Goal: Task Accomplishment & Management: Use online tool/utility

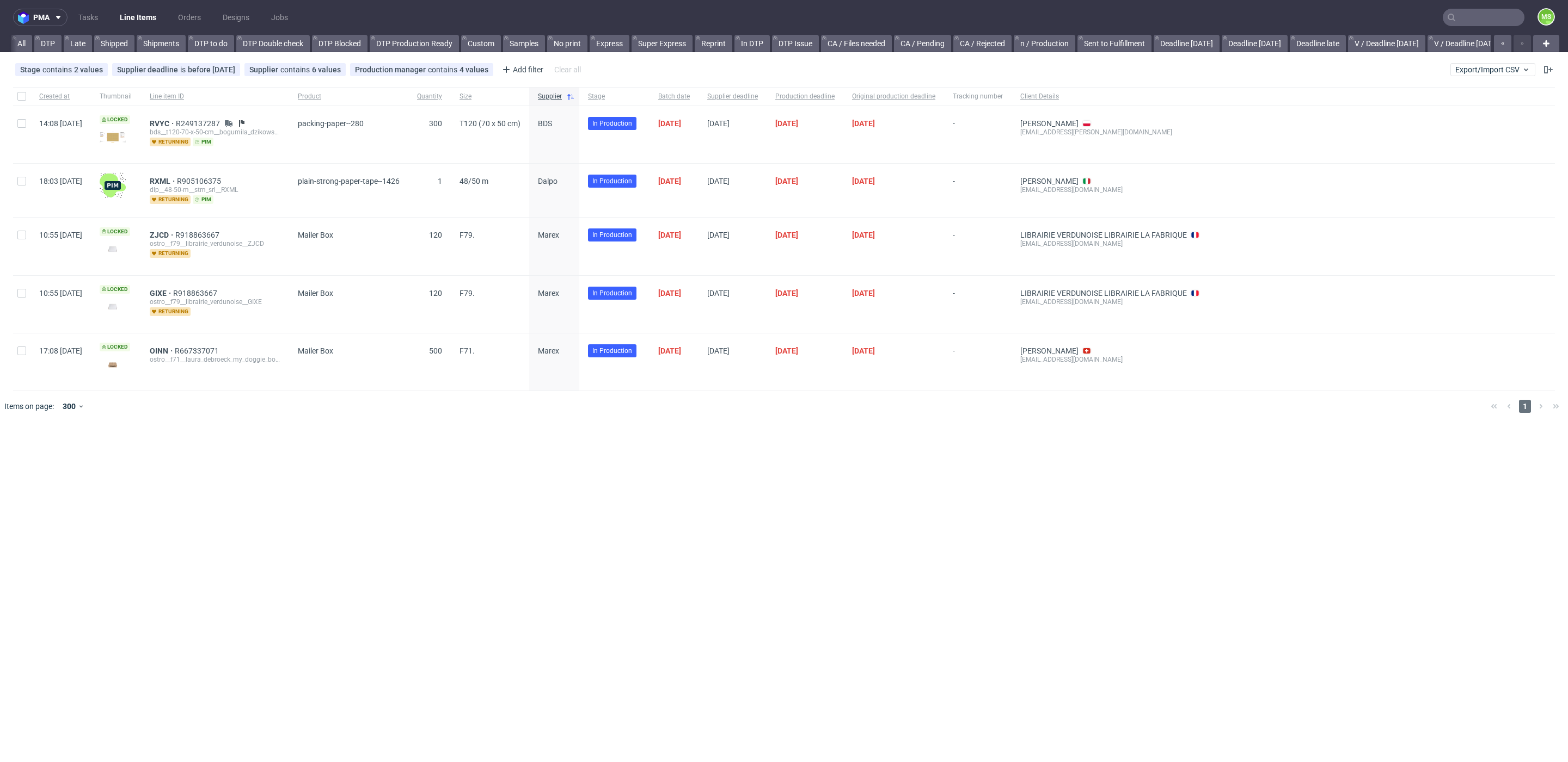
scroll to position [0, 1476]
click at [1492, 69] on span "Export/Import CSV" at bounding box center [1492, 69] width 75 height 9
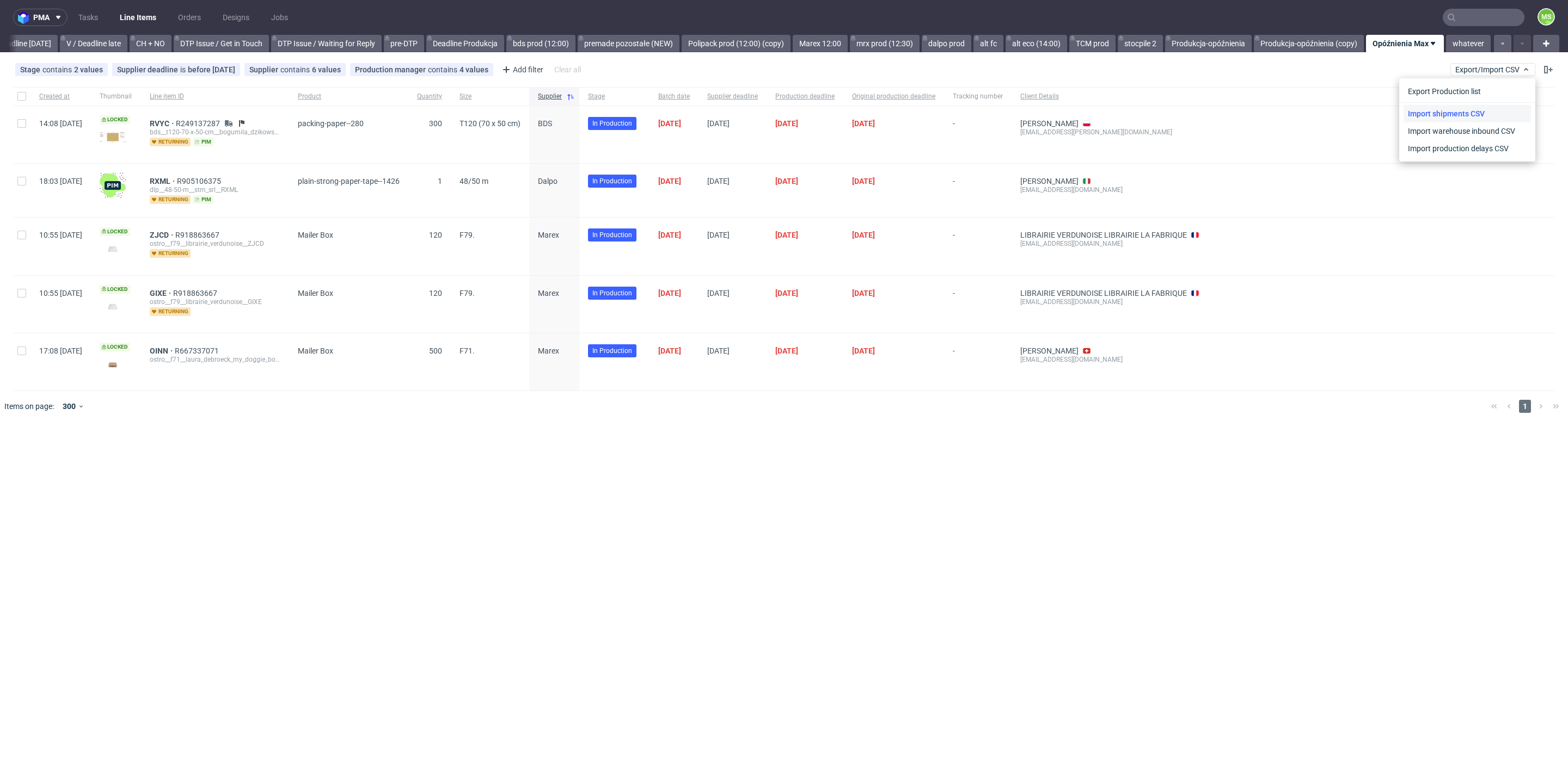
click at [1466, 111] on link "Import shipments CSV" at bounding box center [1467, 113] width 127 height 17
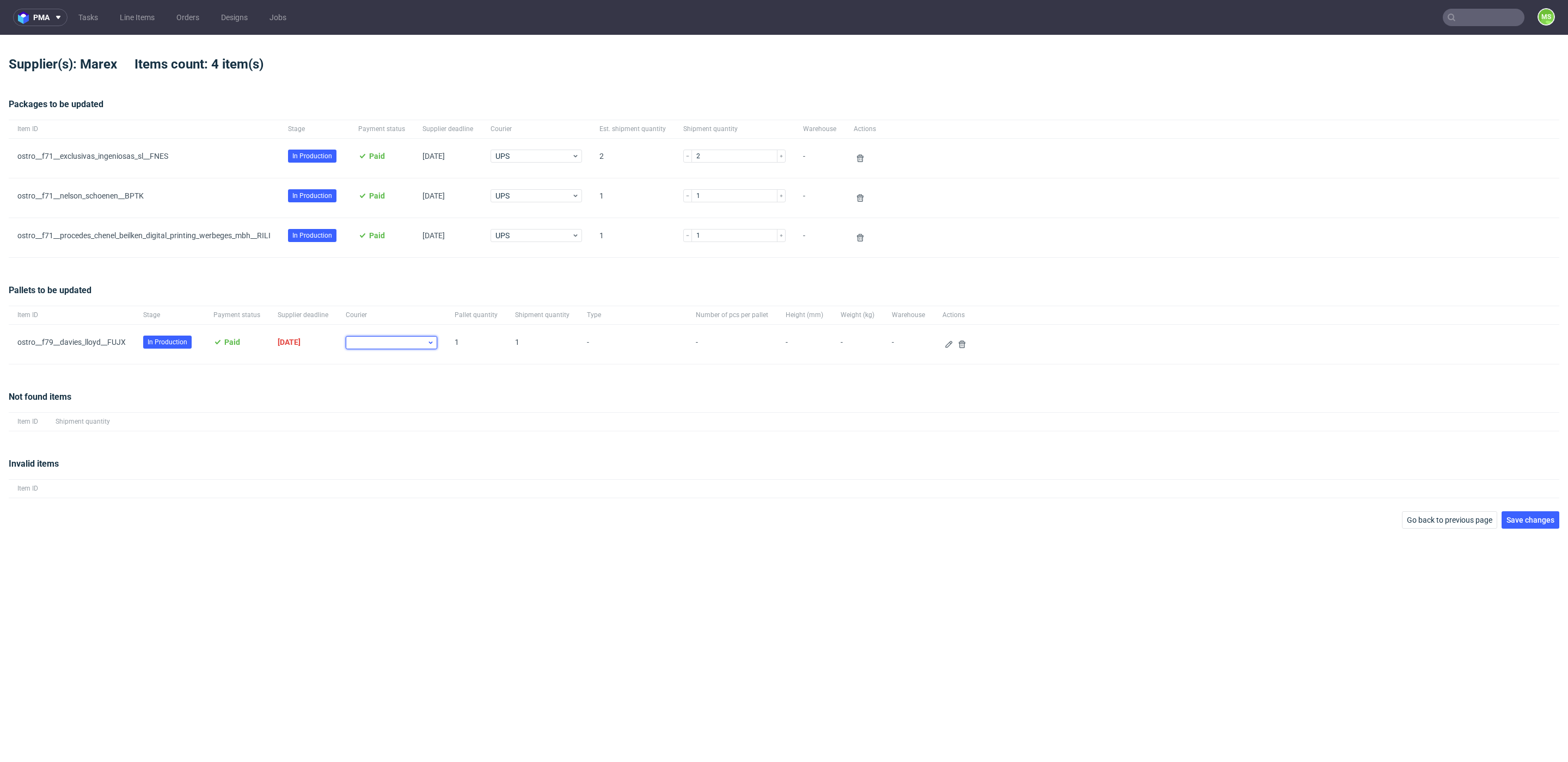
click at [423, 336] on div at bounding box center [392, 343] width 92 height 13
click at [420, 341] on div at bounding box center [392, 343] width 92 height 13
click at [942, 348] on button at bounding box center [949, 344] width 13 height 13
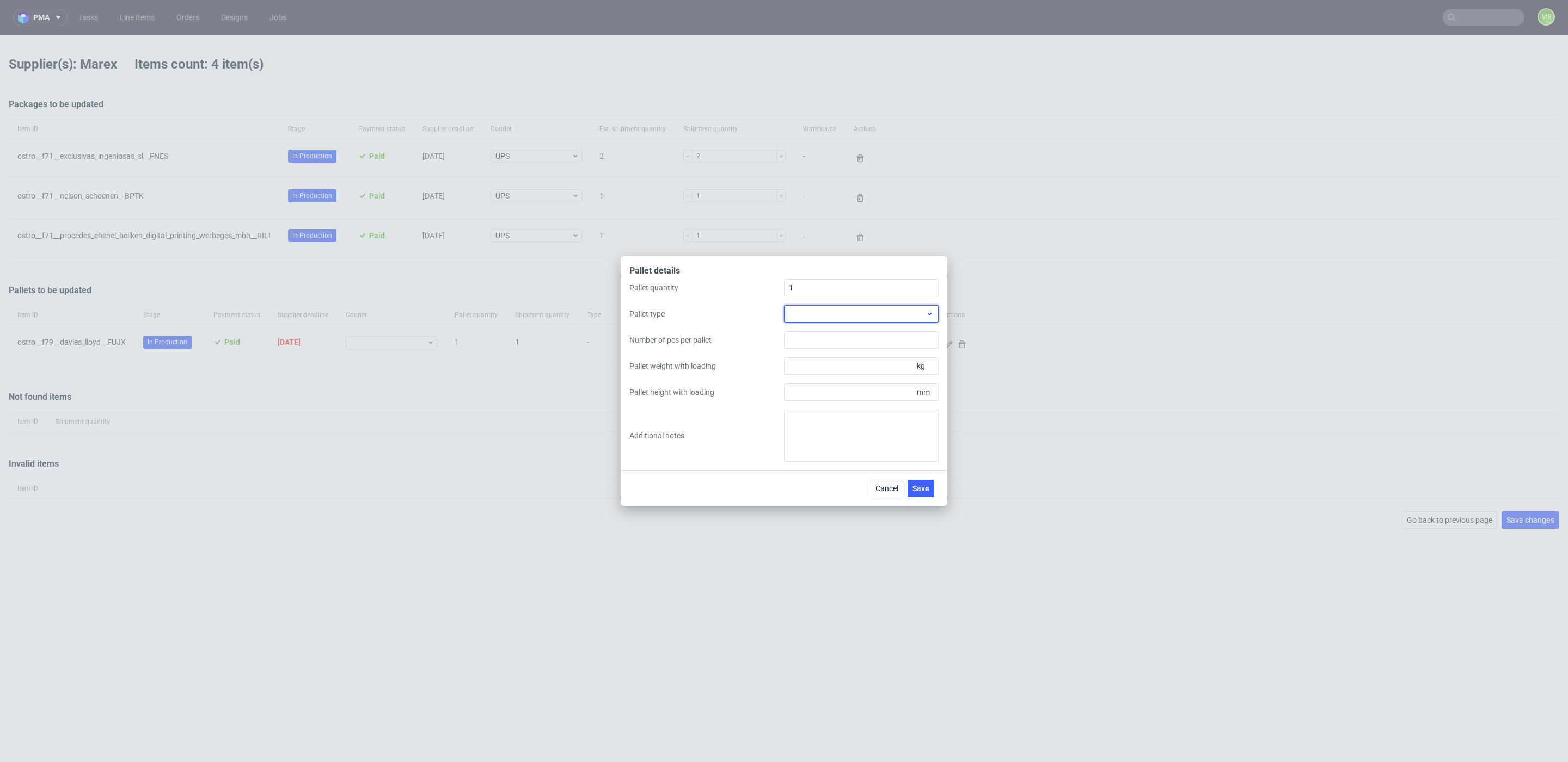
click at [838, 310] on div at bounding box center [861, 314] width 155 height 17
click at [857, 341] on div "EPAL1, 1200 x 800mm" at bounding box center [861, 339] width 146 height 20
click at [873, 365] on input "Pallet weight with loading" at bounding box center [861, 366] width 155 height 17
type input "120"
type input "1600"
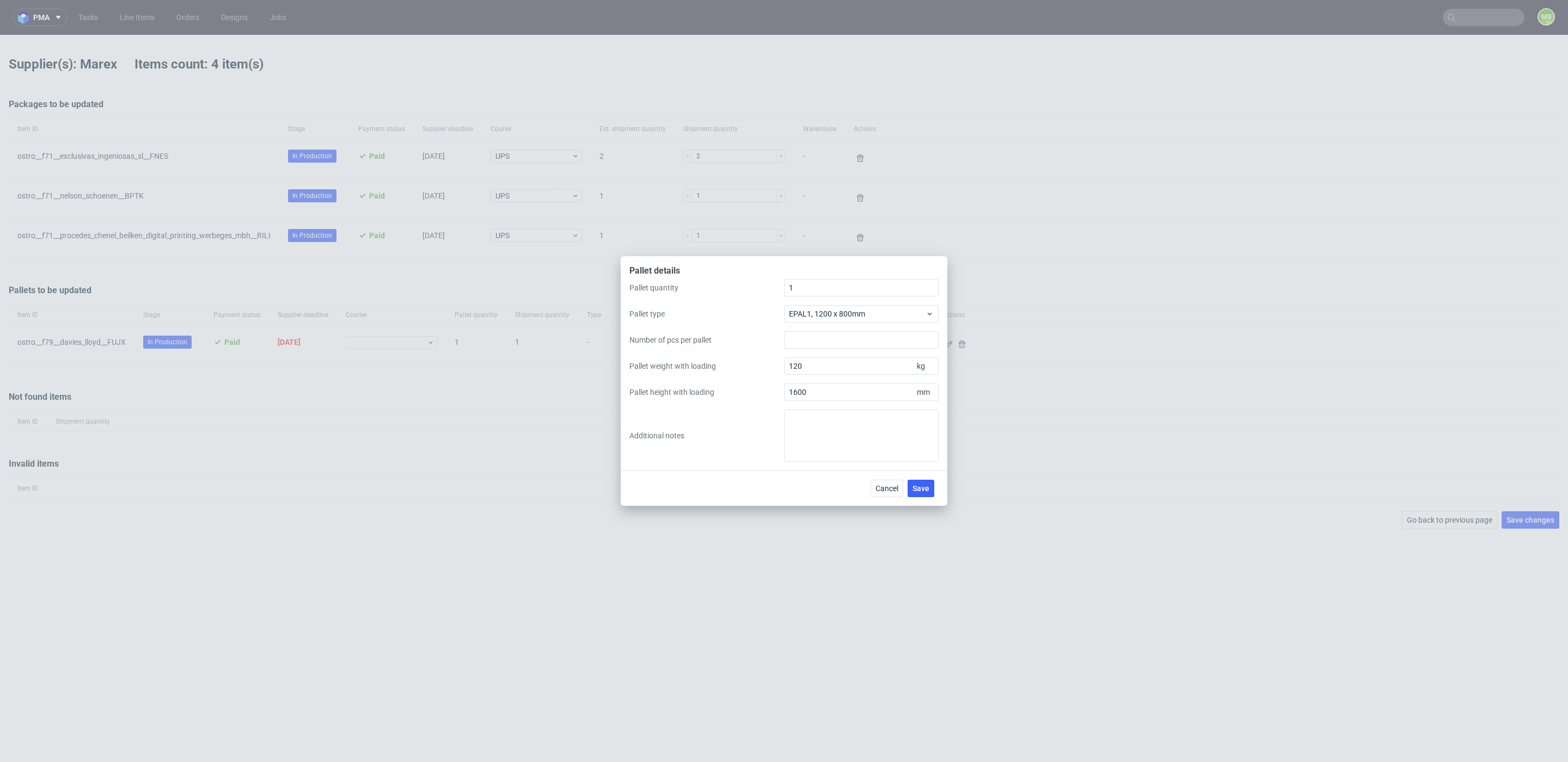
click at [911, 483] on button "Save" at bounding box center [921, 489] width 27 height 17
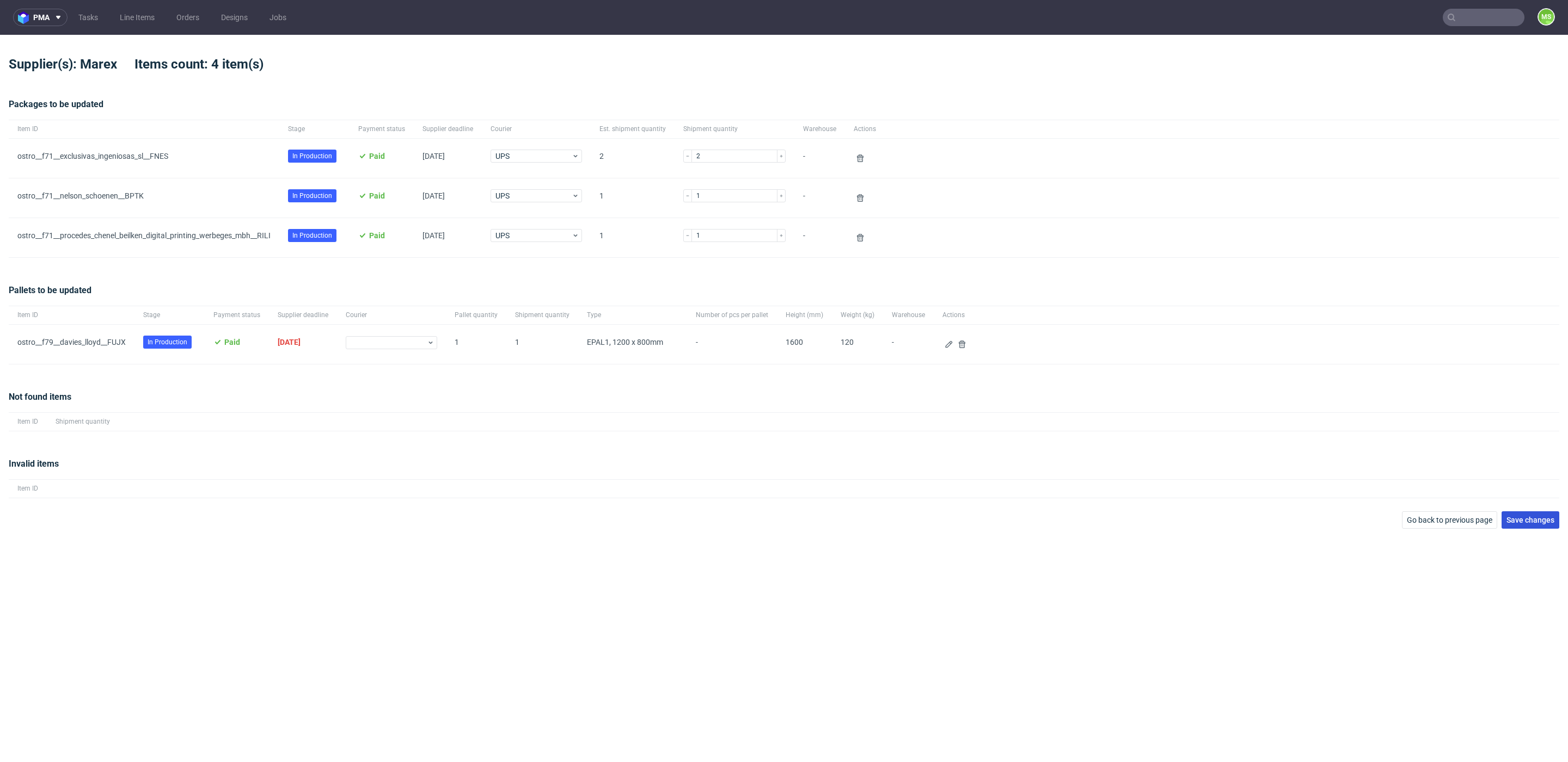
click at [1531, 521] on span "Save changes" at bounding box center [1530, 520] width 48 height 7
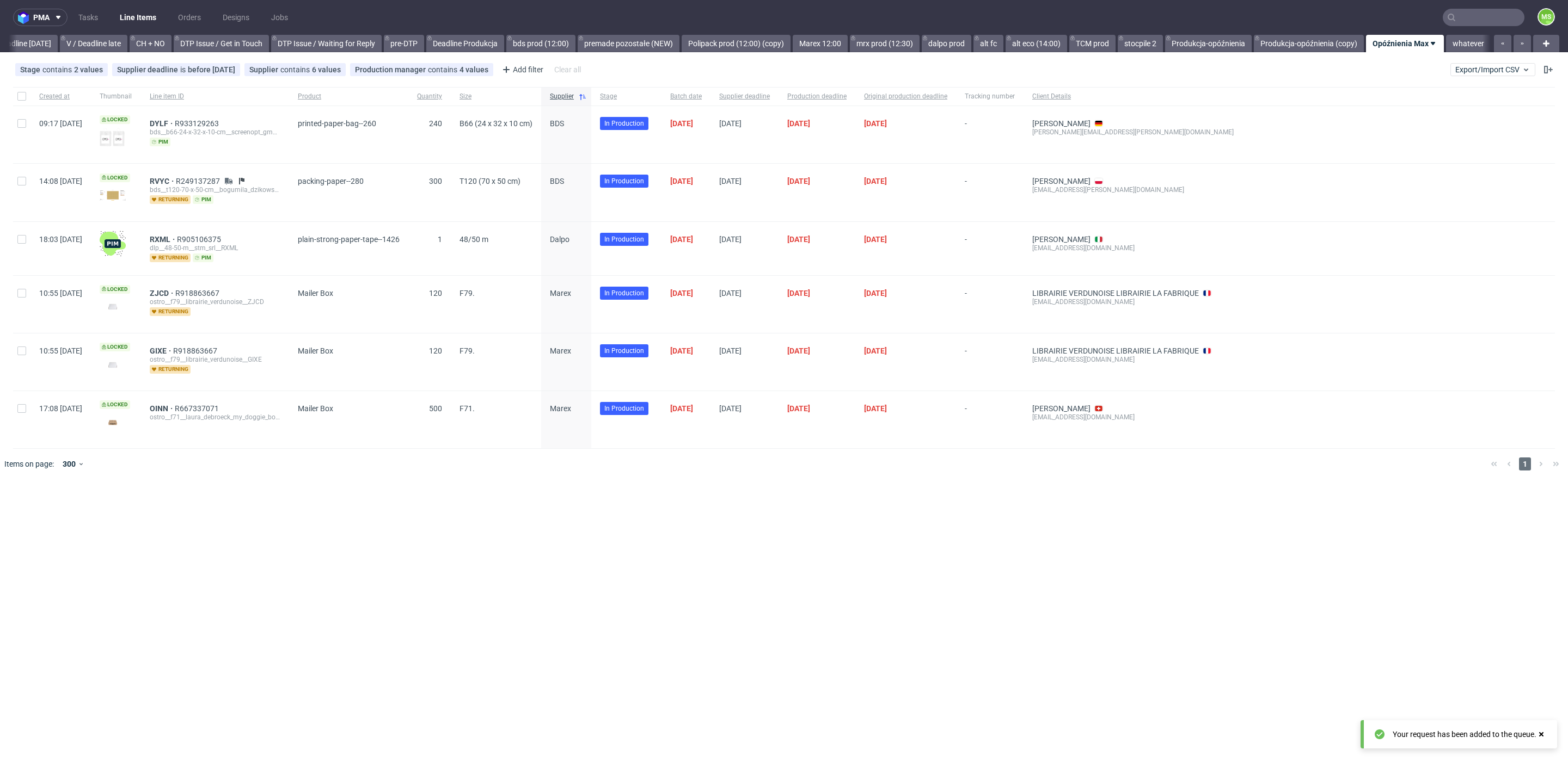
scroll to position [0, 1476]
click at [1501, 73] on span "Export/Import CSV" at bounding box center [1492, 69] width 75 height 9
click at [1484, 107] on link "Import shipments CSV" at bounding box center [1467, 113] width 127 height 17
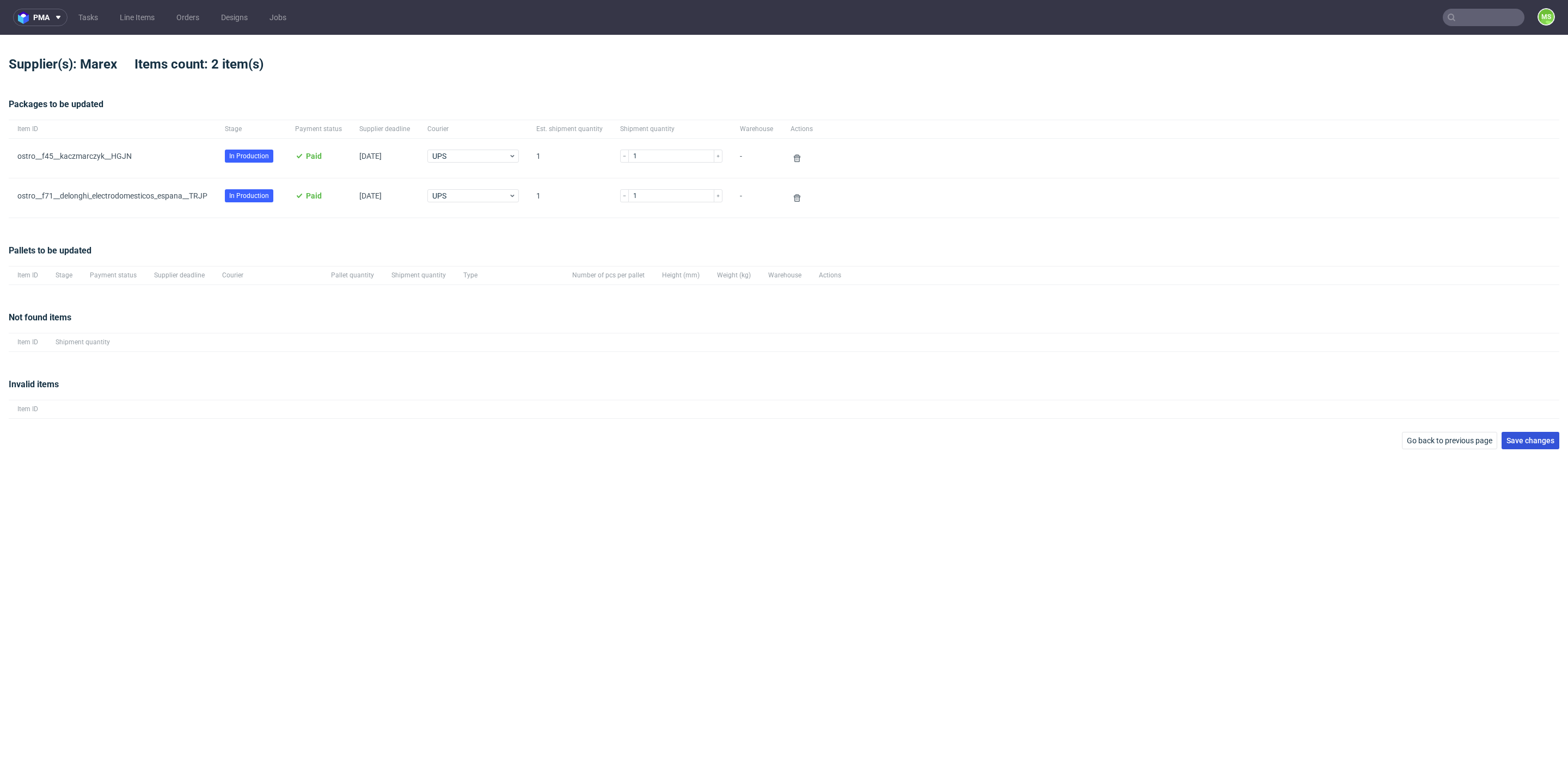
click at [1531, 448] on div "pma Tasks Line Items Orders Designs Jobs MS Supplier(s): Marex Items count: 2 i…" at bounding box center [784, 381] width 1568 height 762
click at [1532, 448] on button "Save changes" at bounding box center [1530, 440] width 58 height 17
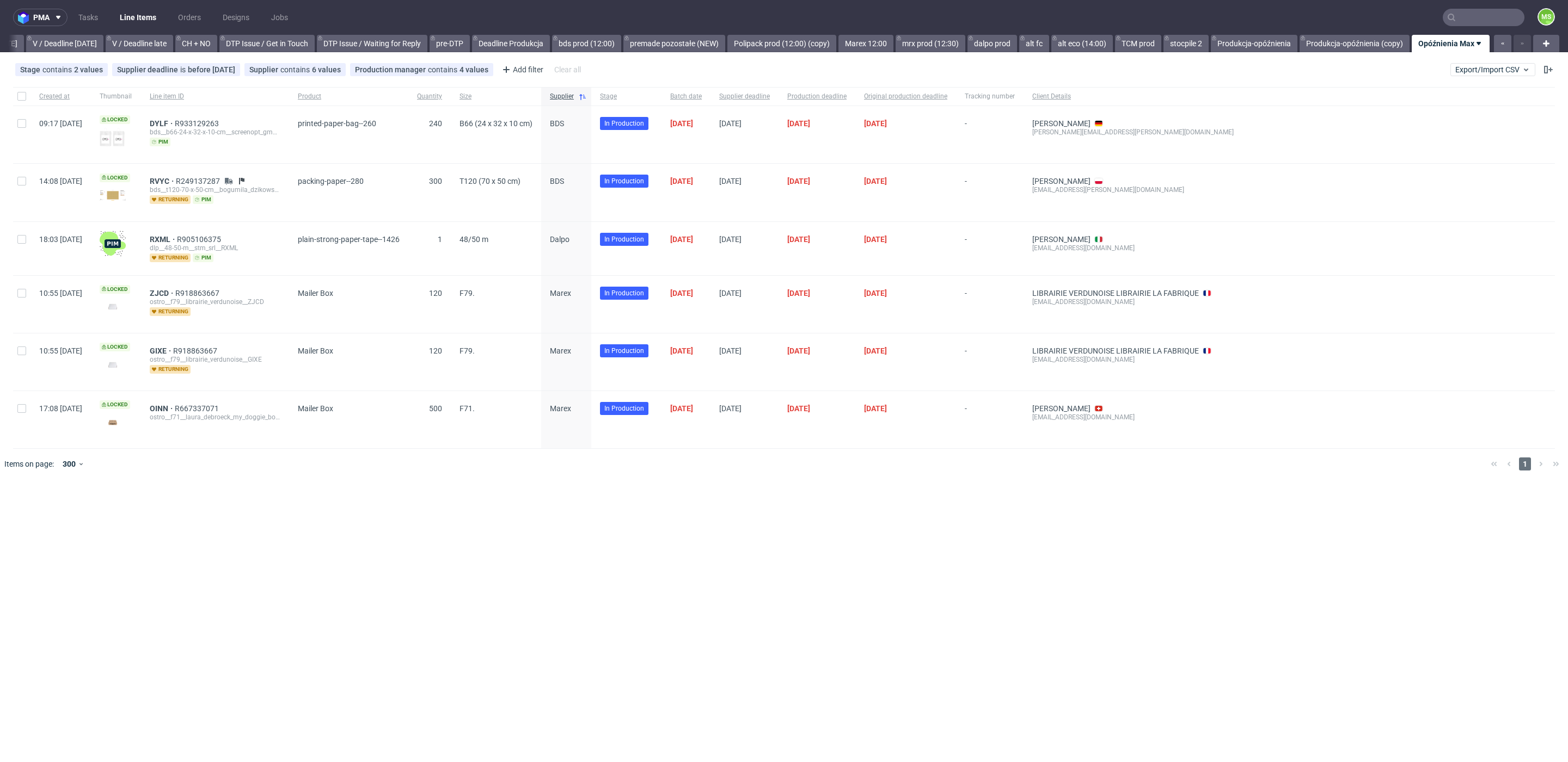
scroll to position [0, 1476]
click at [537, 47] on link "bds prod (12:00)" at bounding box center [541, 44] width 69 height 17
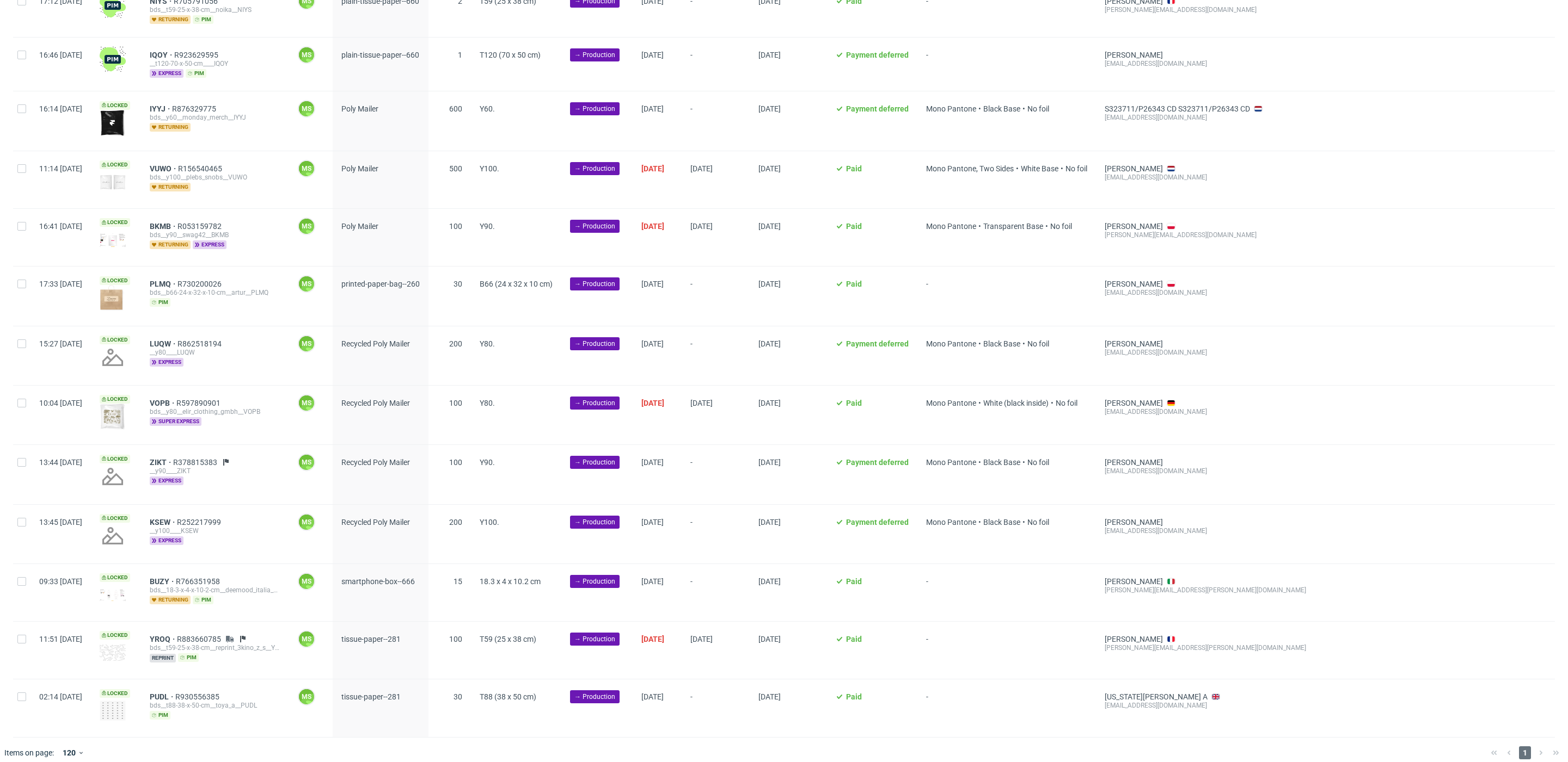
scroll to position [753, 0]
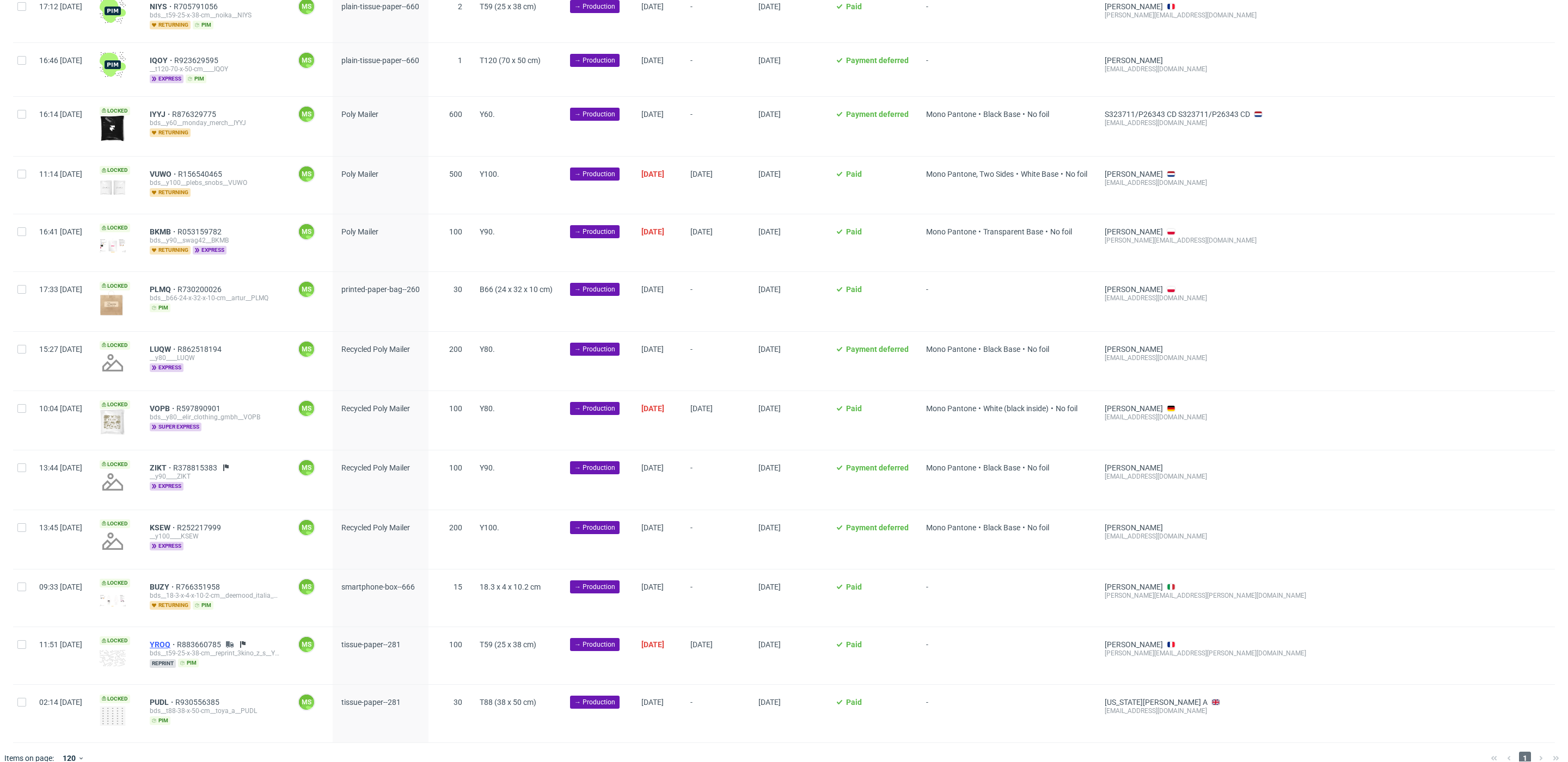
click at [177, 641] on span "YROQ" at bounding box center [163, 645] width 27 height 9
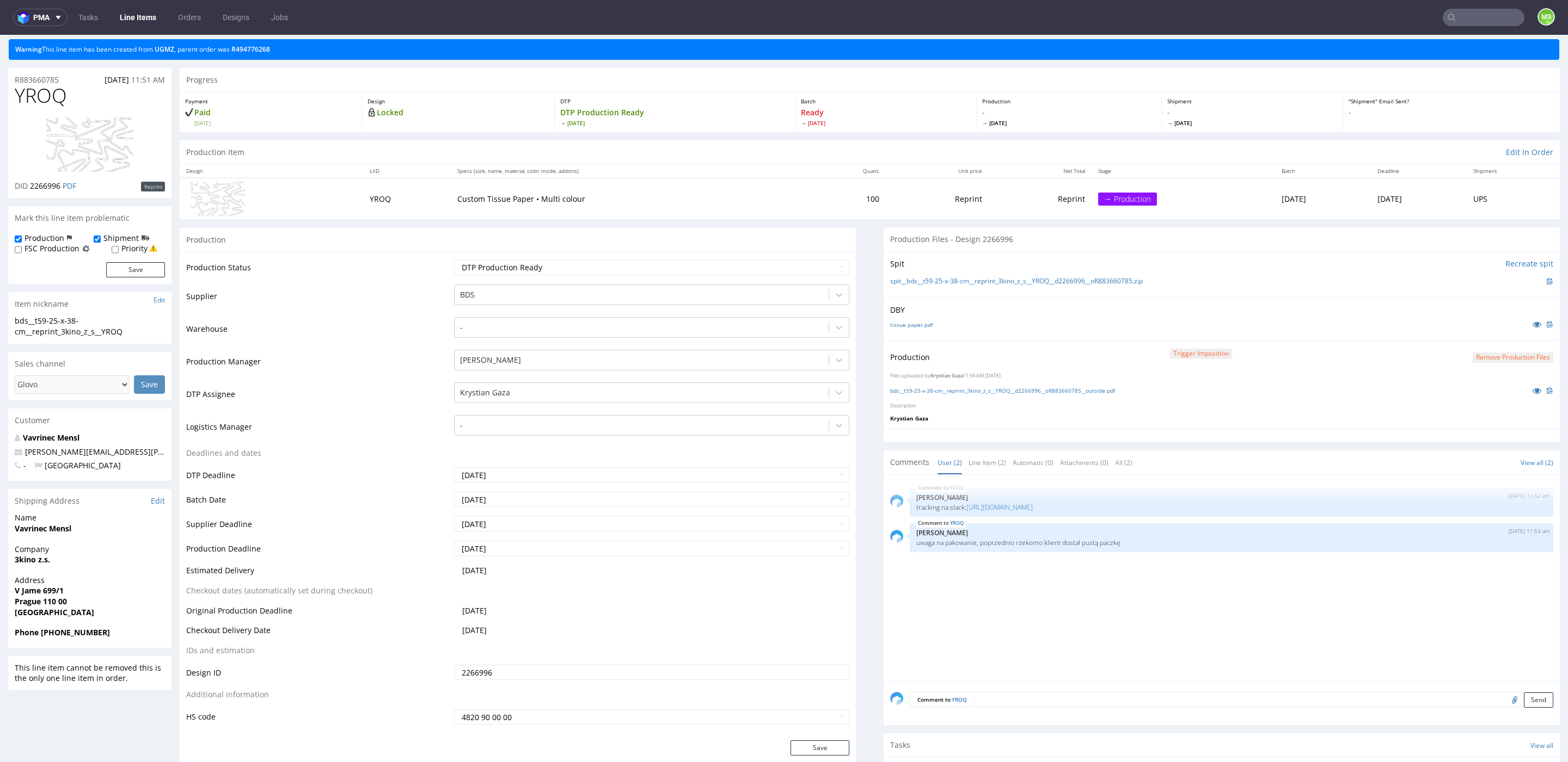
scroll to position [32, 0]
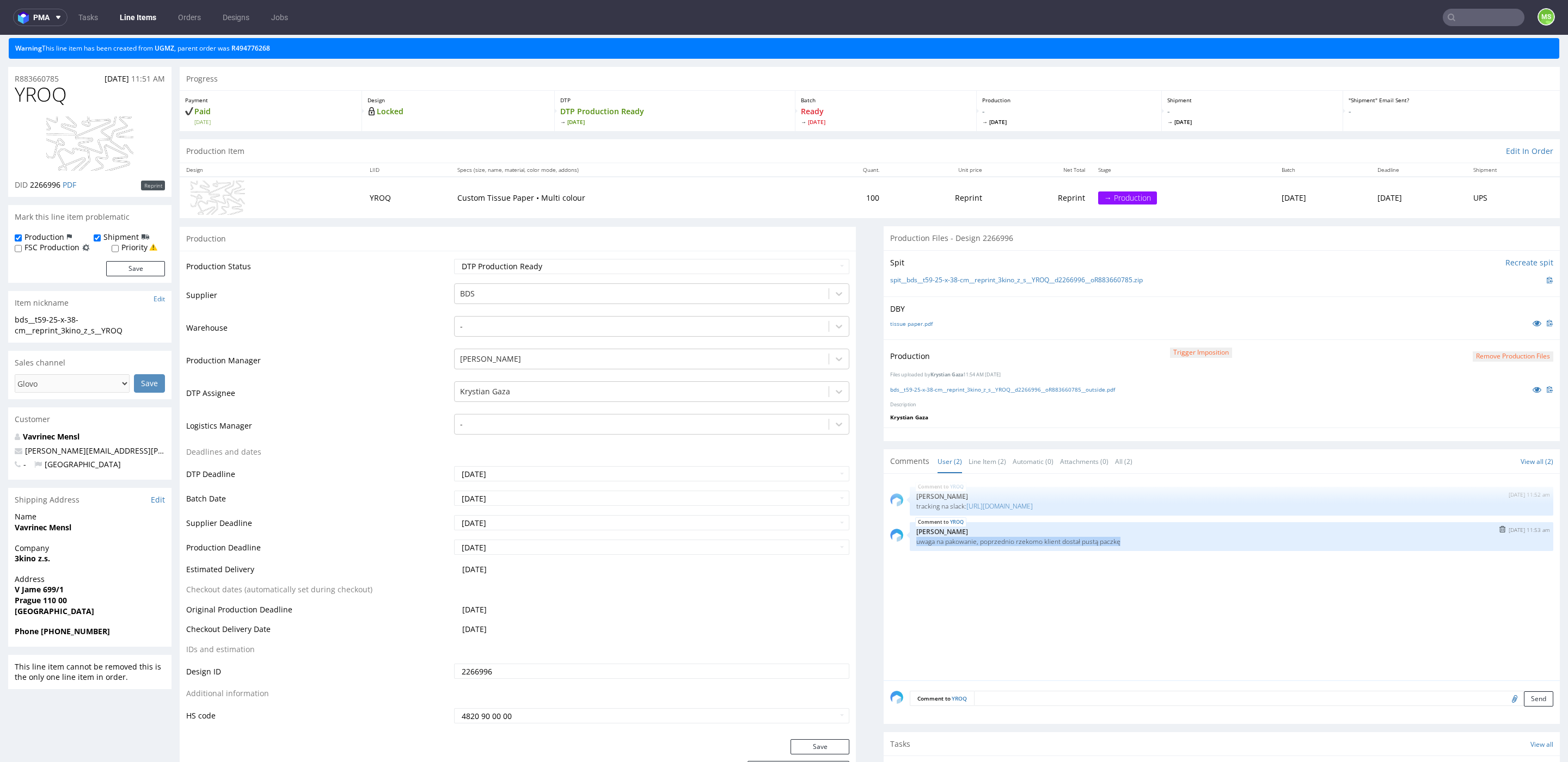
drag, startPoint x: 1171, startPoint y: 545, endPoint x: 939, endPoint y: 535, distance: 232.2
click at [939, 535] on div "YROQ 10th Oct 25 | 11:53 am Ewa Prus uwaga na pakowanie, poprzednio rzekomo kli…" at bounding box center [1232, 537] width 644 height 29
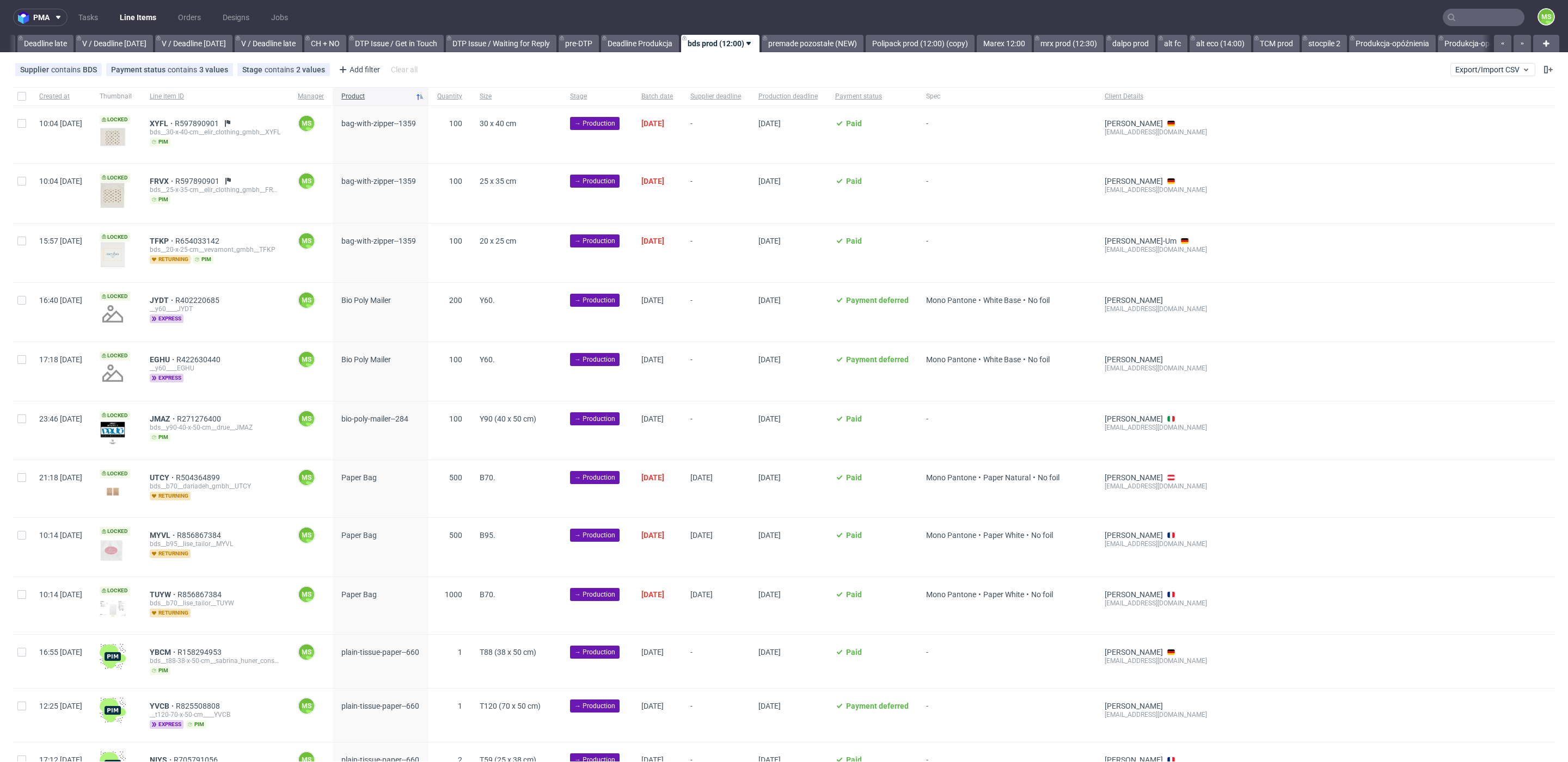
scroll to position [0, 1280]
click at [175, 119] on span "XYFL" at bounding box center [163, 123] width 25 height 9
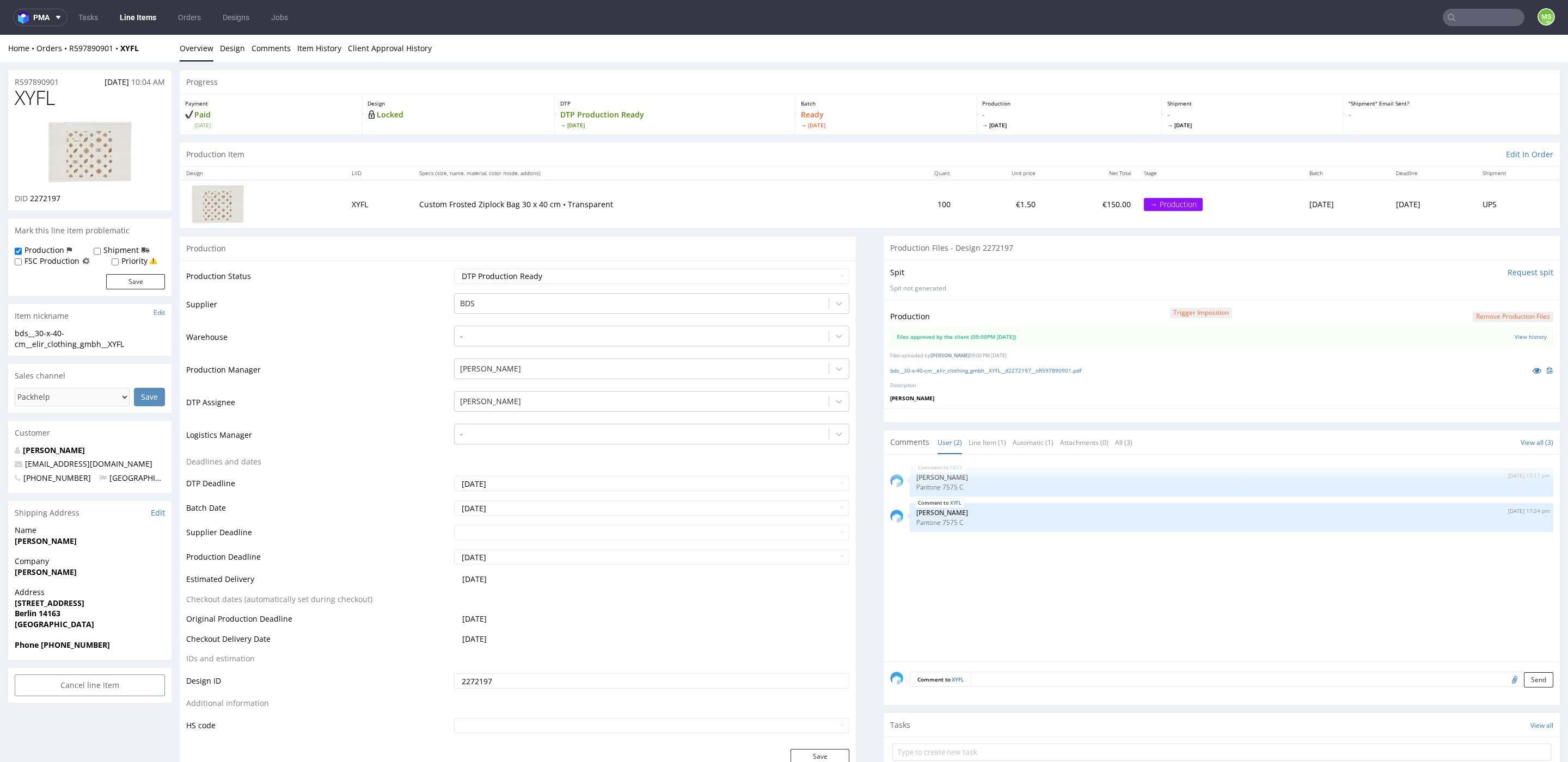
scroll to position [7, 0]
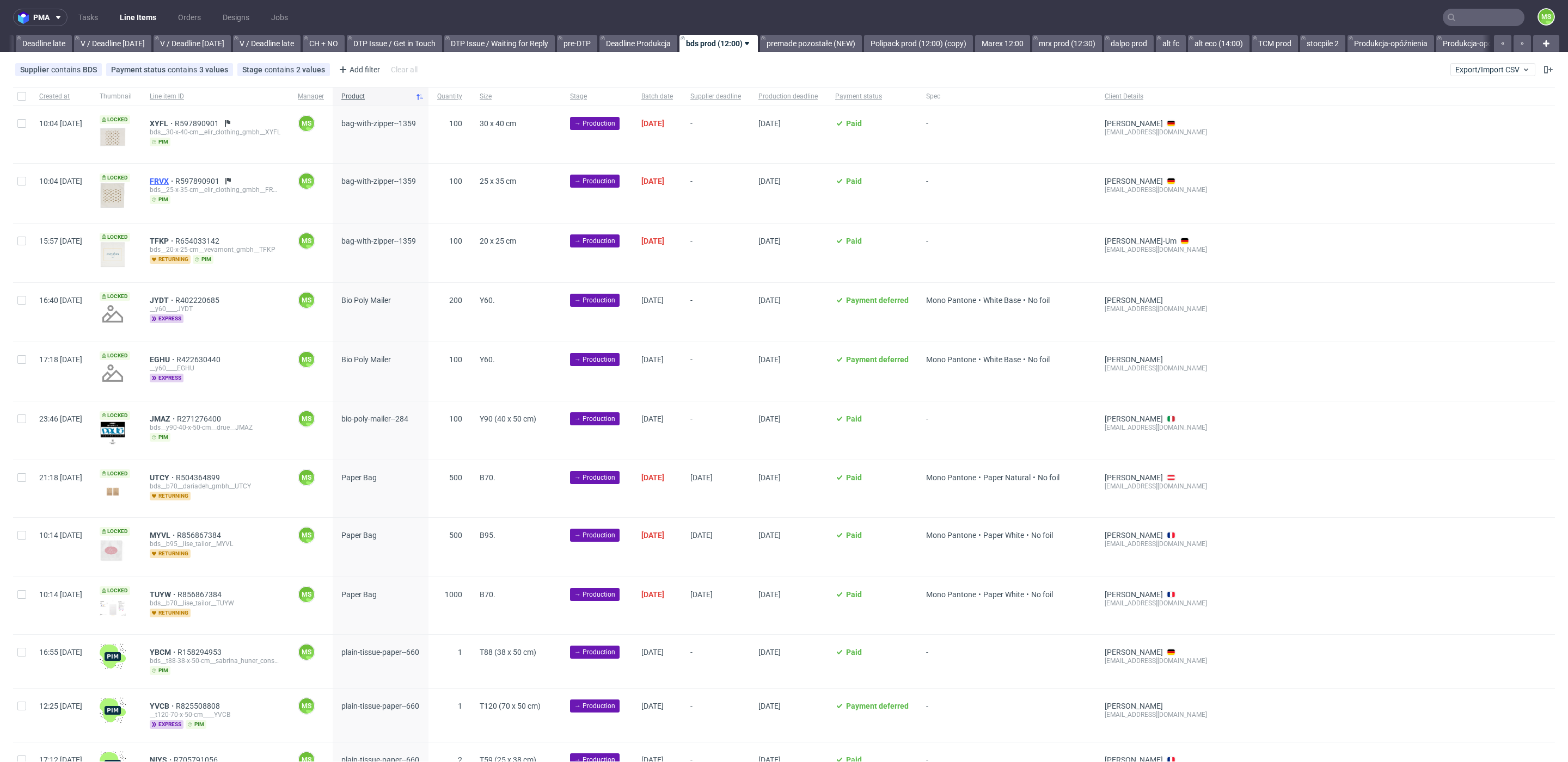
scroll to position [0, 1280]
click at [175, 178] on span "FRVX" at bounding box center [163, 181] width 26 height 9
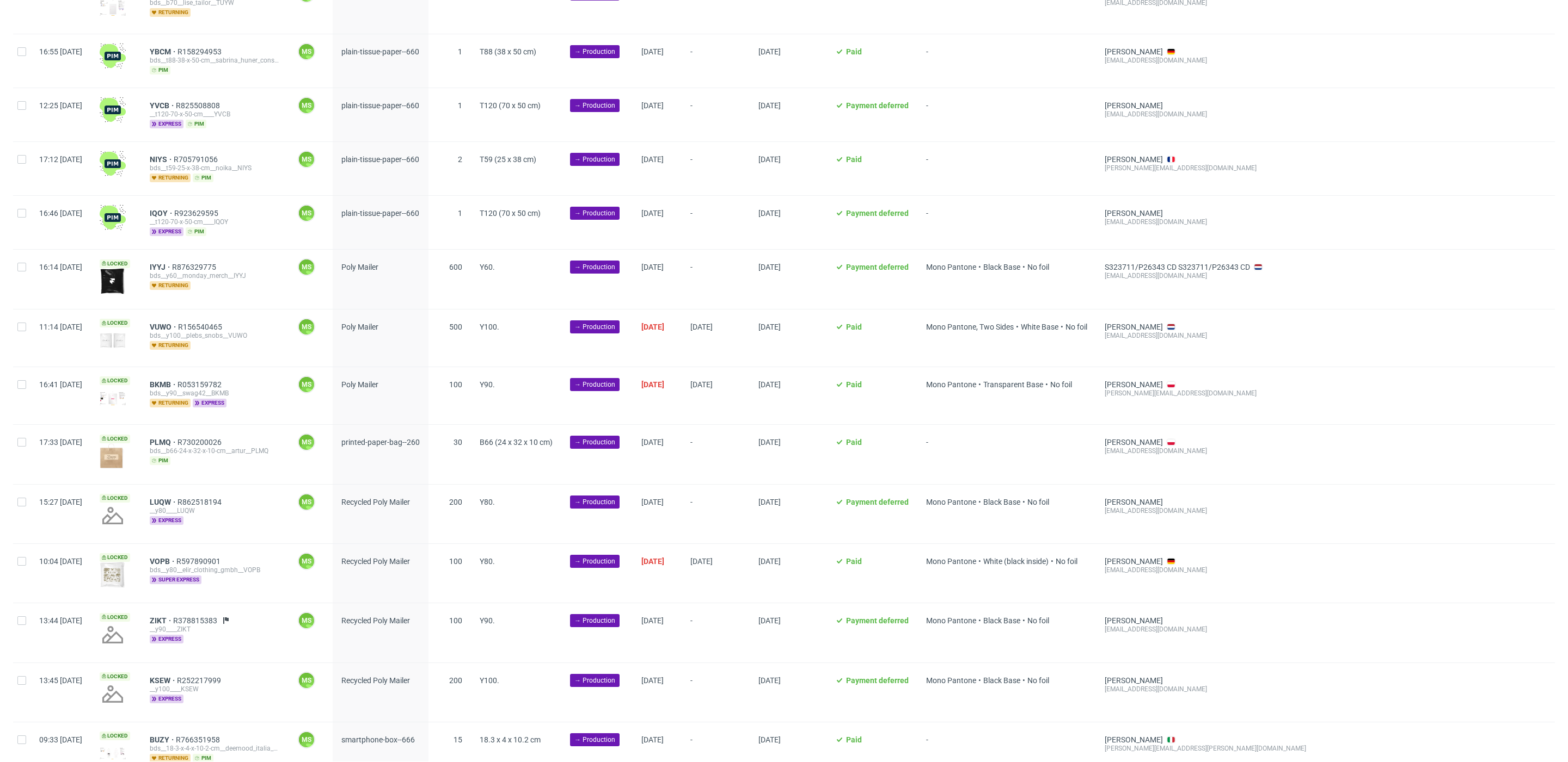
scroll to position [759, 0]
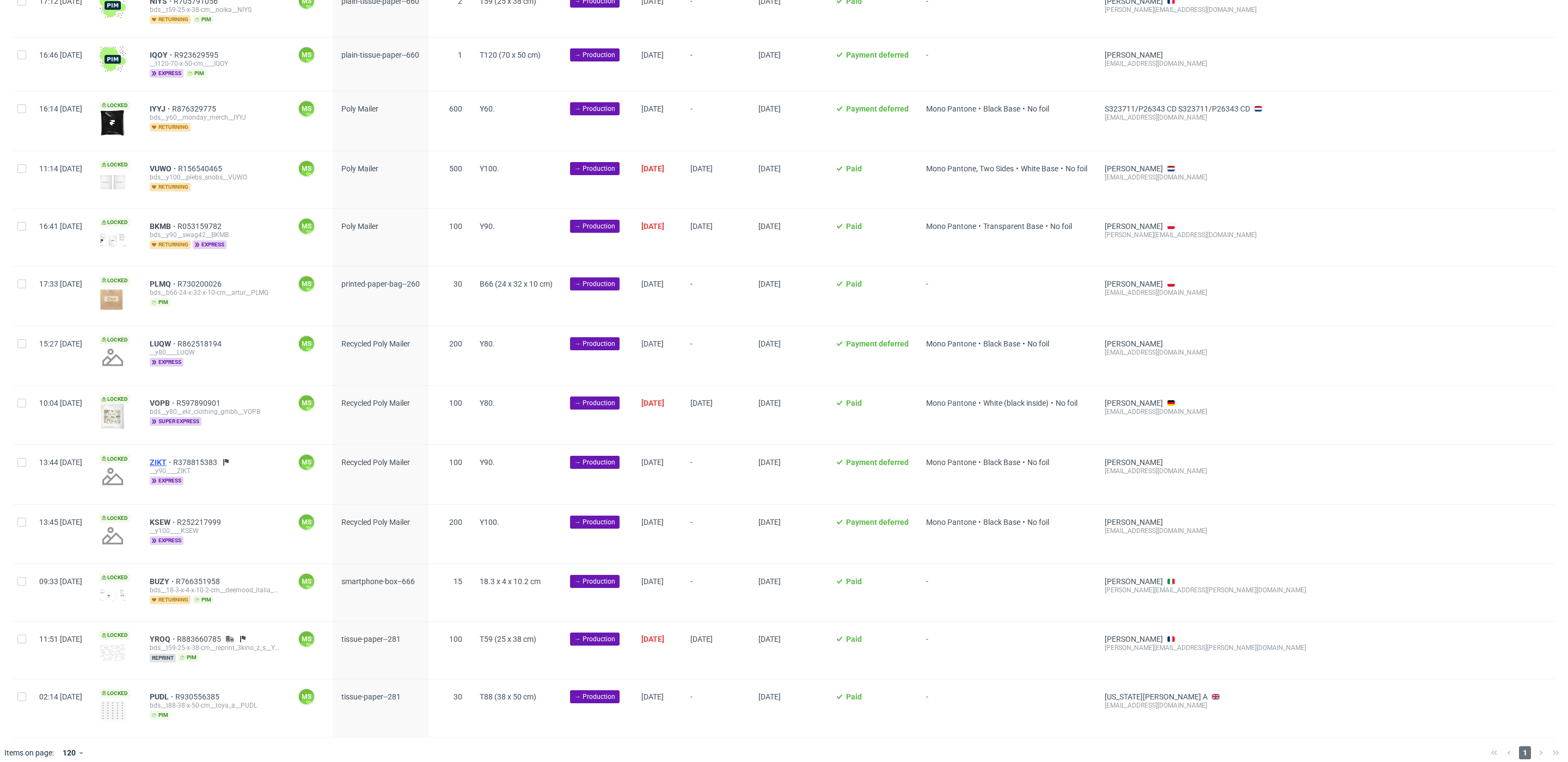
click at [173, 458] on span "ZIKT" at bounding box center [161, 462] width 23 height 9
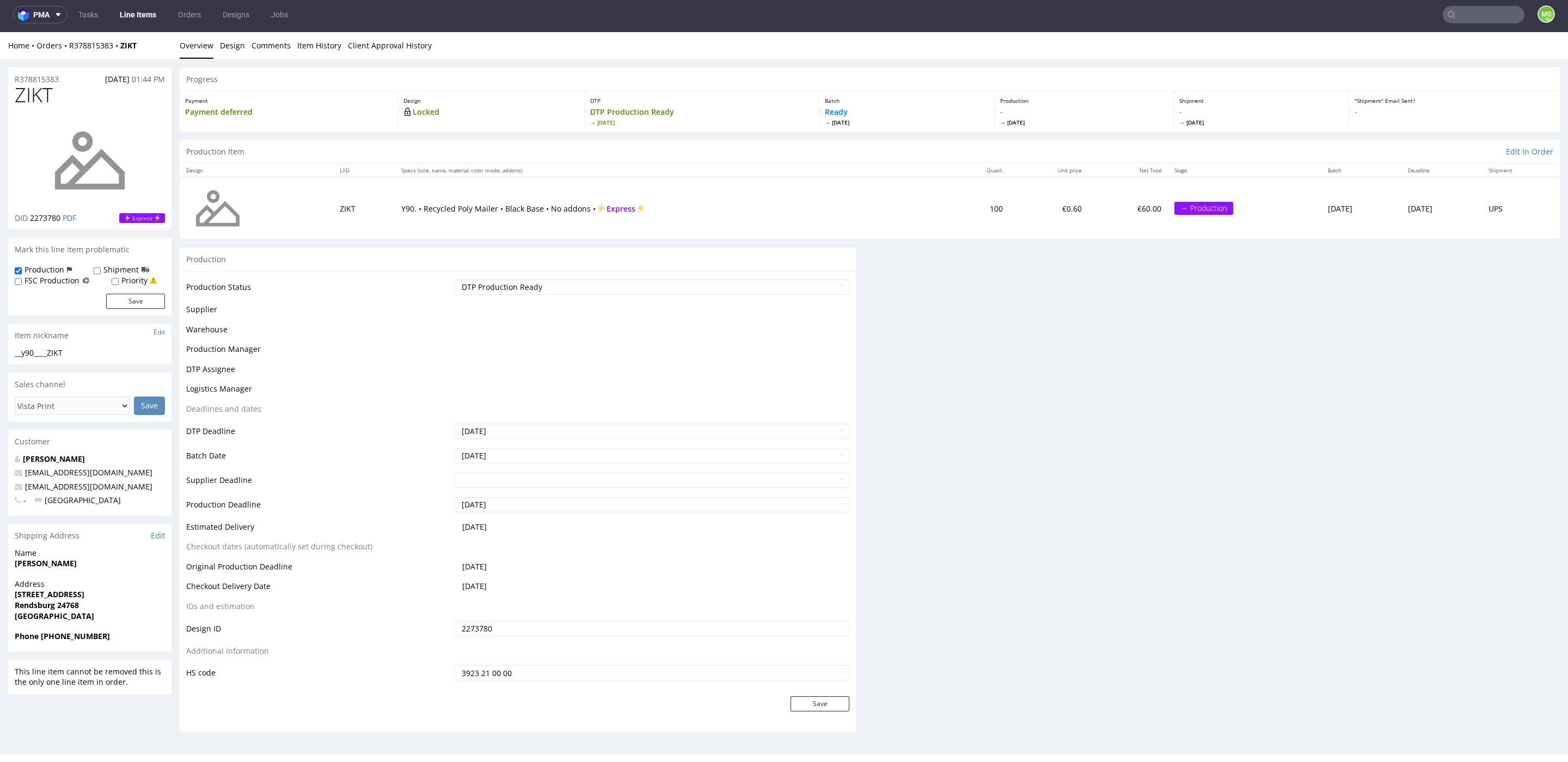
scroll to position [3, 0]
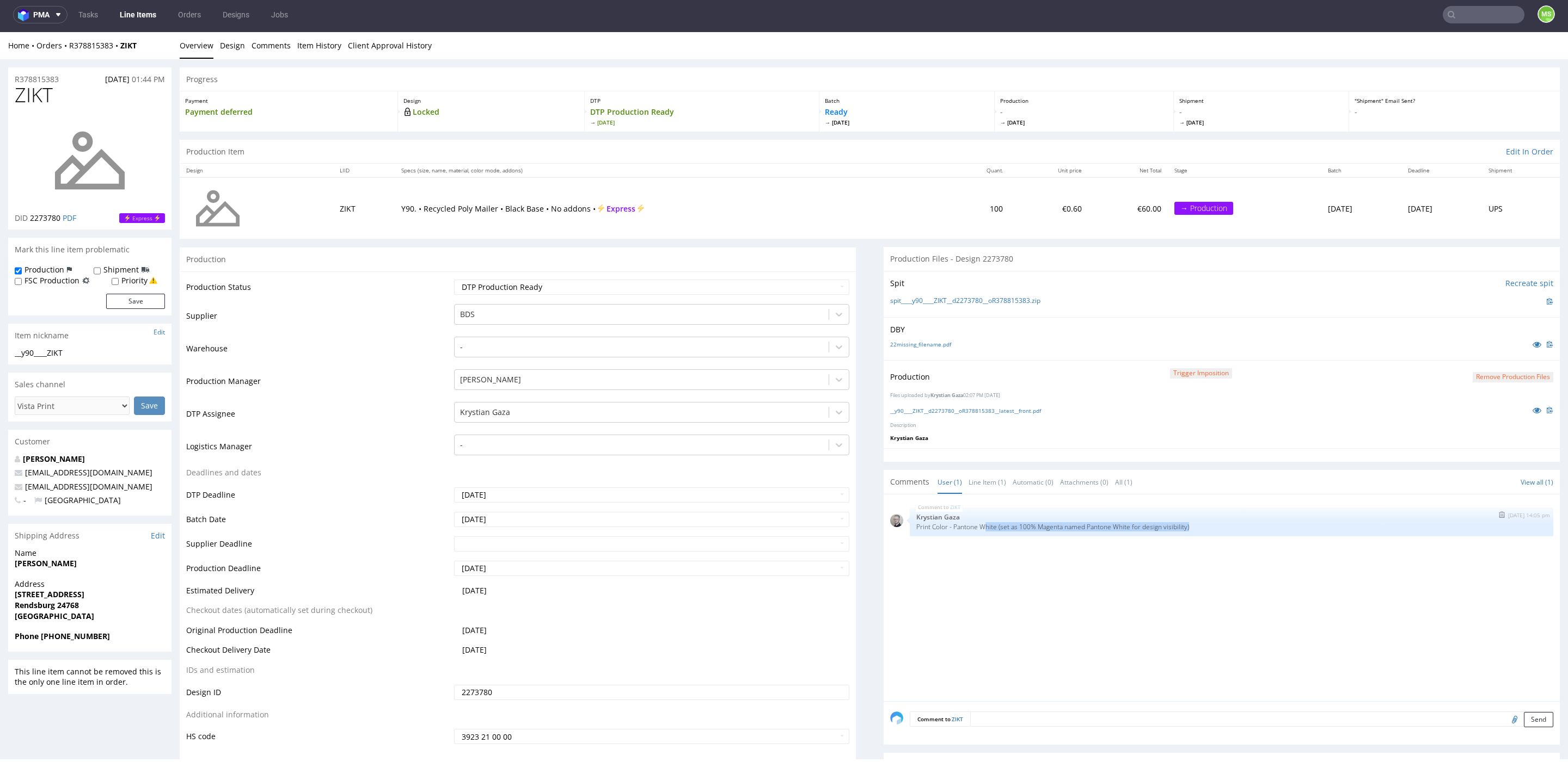
drag, startPoint x: 1038, startPoint y: 525, endPoint x: 1191, endPoint y: 528, distance: 153.0
click at [1210, 527] on p "Print Color - Pantone White (set as 100% Magenta named Pantone White for design…" at bounding box center [1232, 527] width 630 height 8
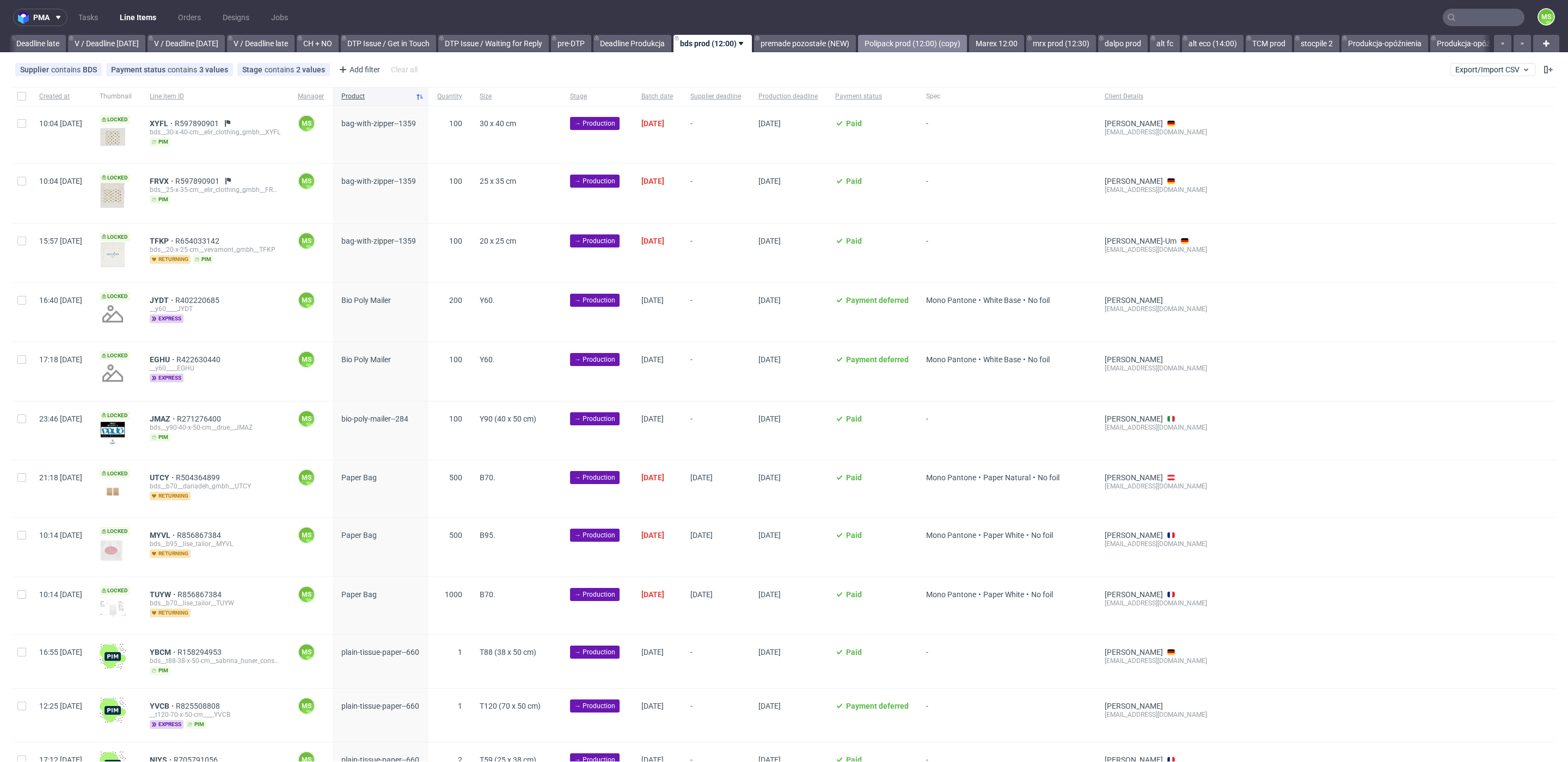
click at [911, 43] on link "Polipack prod (12:00) (copy)" at bounding box center [912, 44] width 109 height 17
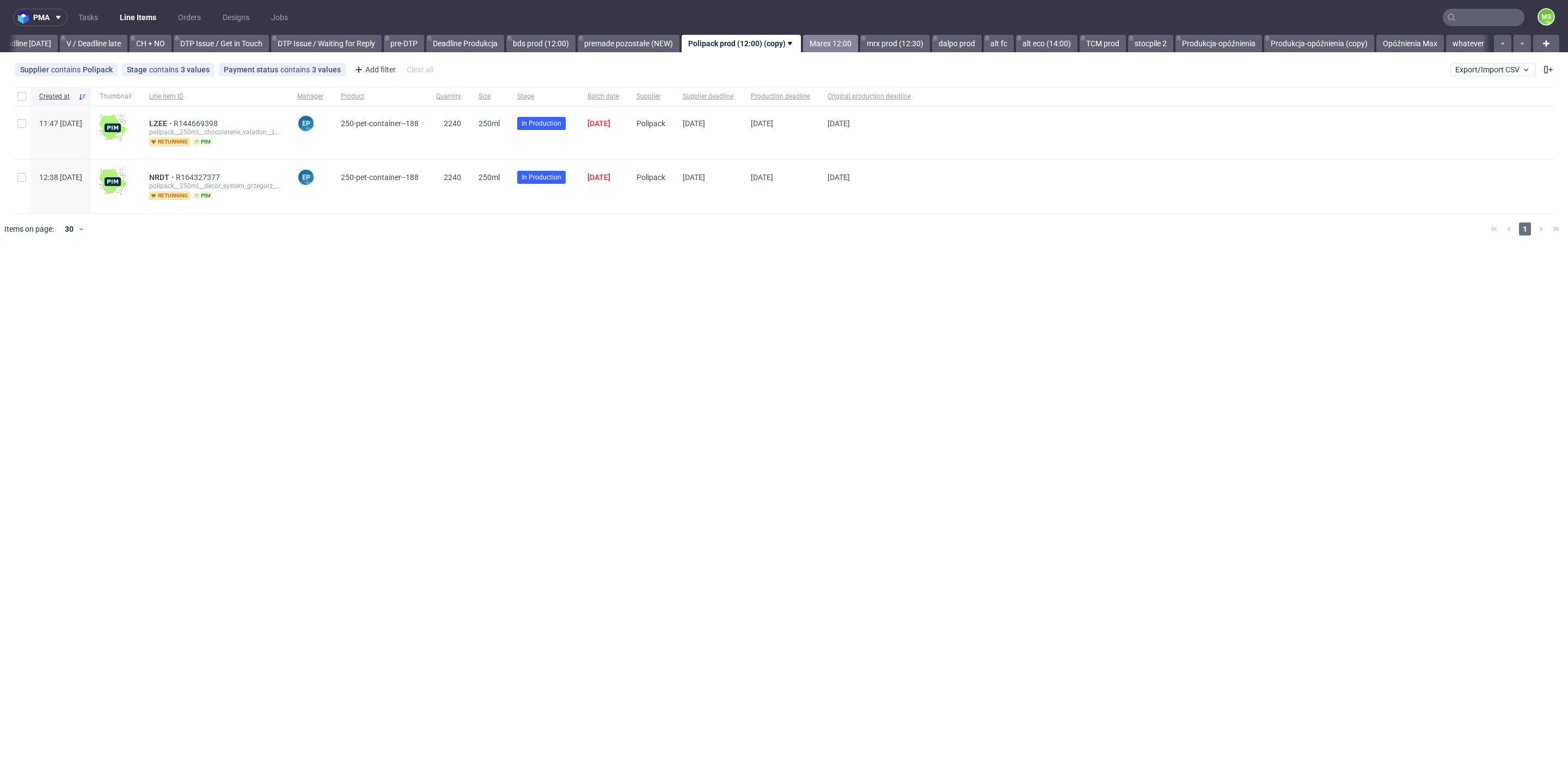
click at [842, 40] on link "Marex 12:00" at bounding box center [830, 44] width 55 height 17
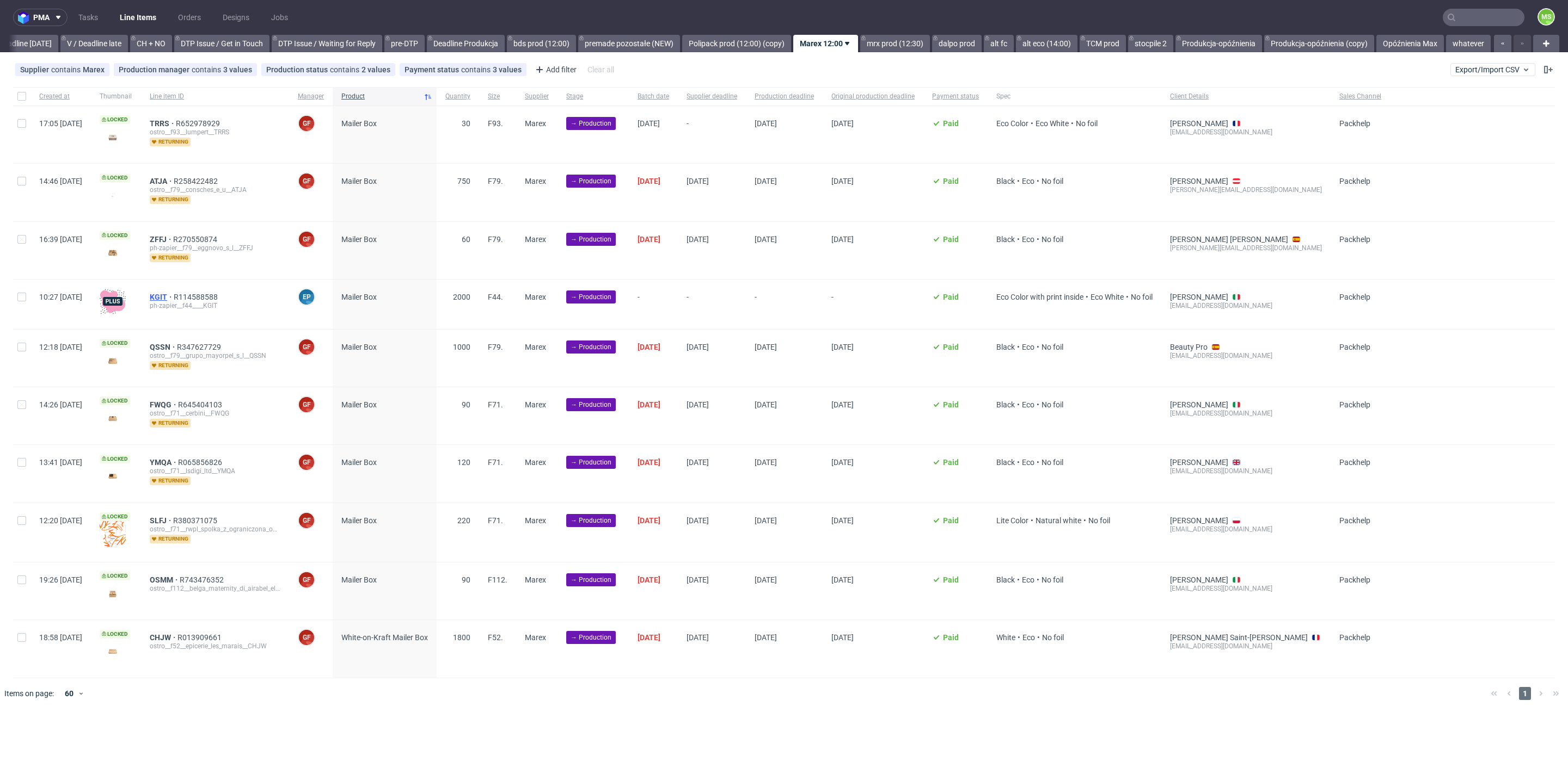
click at [174, 296] on span "KGIT" at bounding box center [162, 296] width 24 height 9
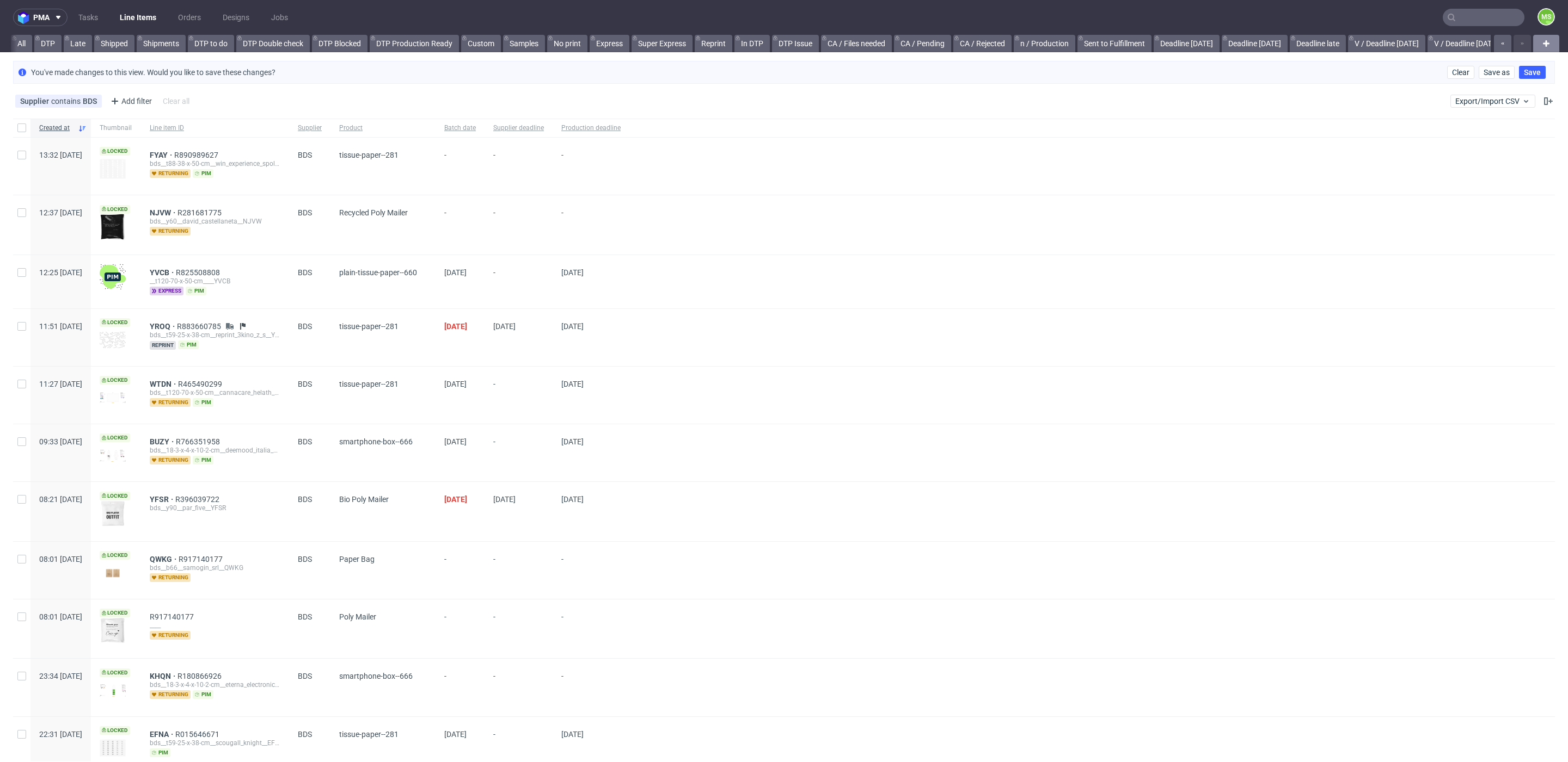
scroll to position [0, 1489]
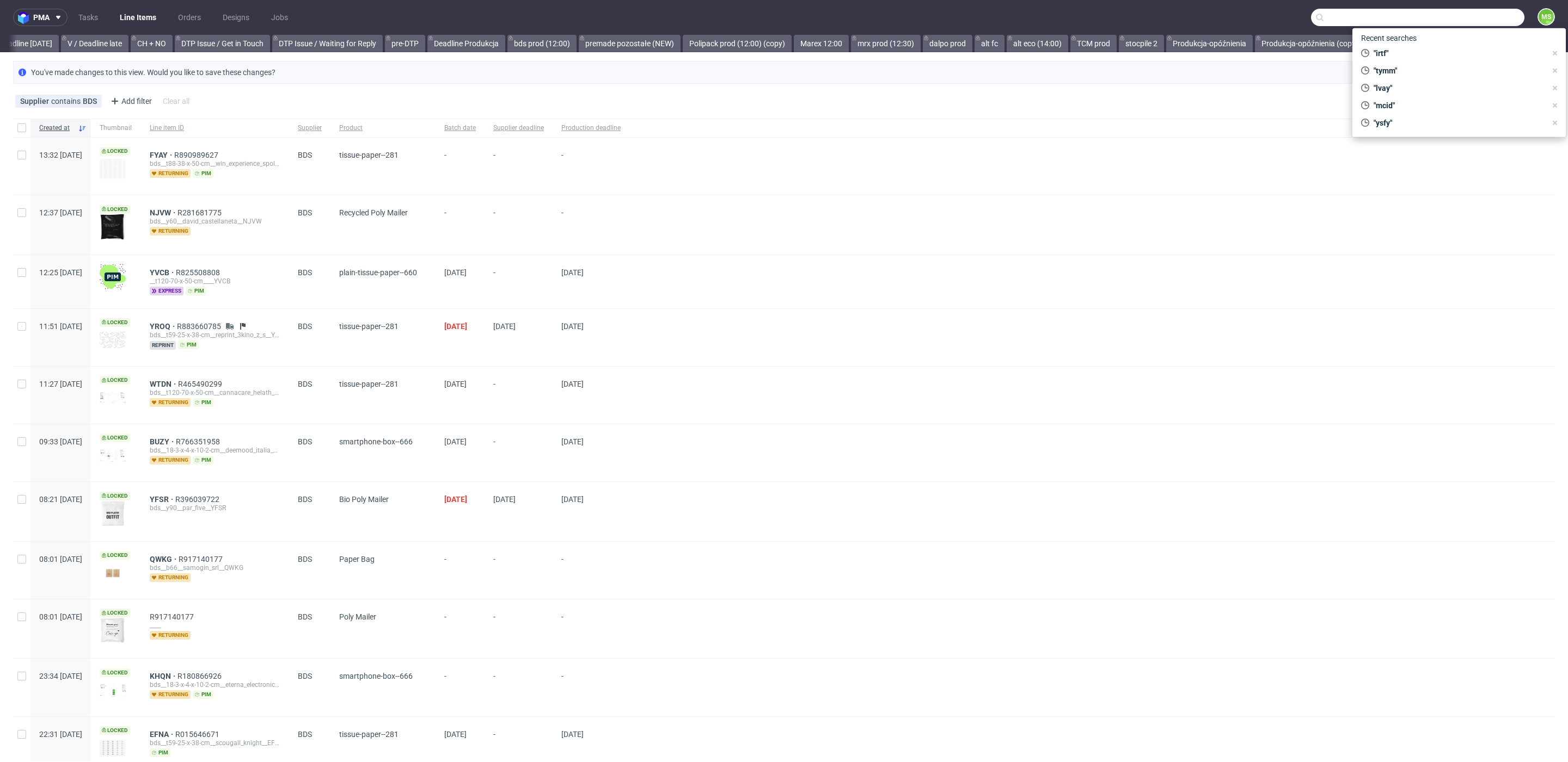
click at [1454, 20] on input "text" at bounding box center [1418, 17] width 214 height 17
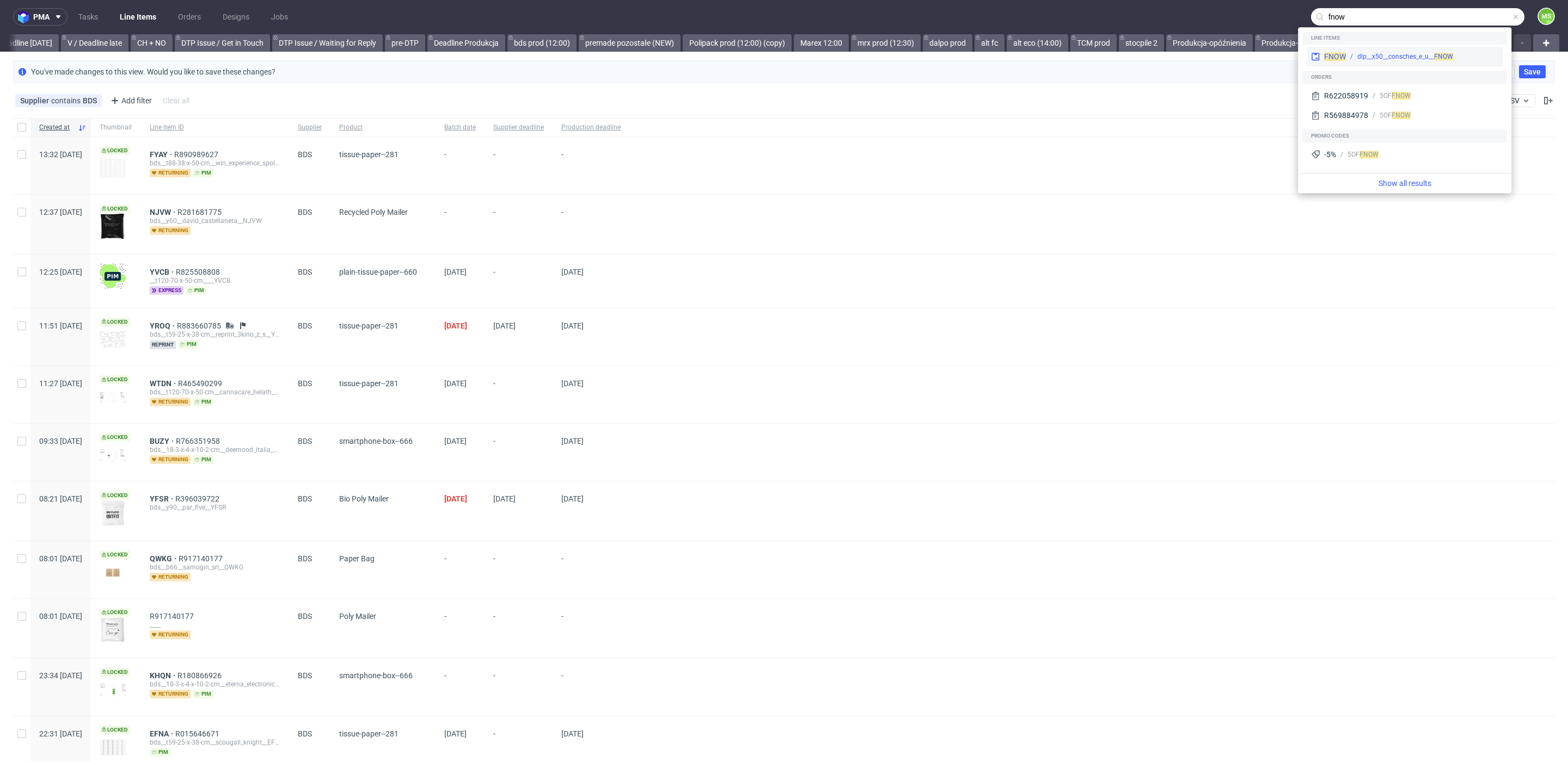
type input "fnow"
click at [1352, 58] on div "dlp__x50__consches_e_u__ FNOW" at bounding box center [1422, 56] width 153 height 10
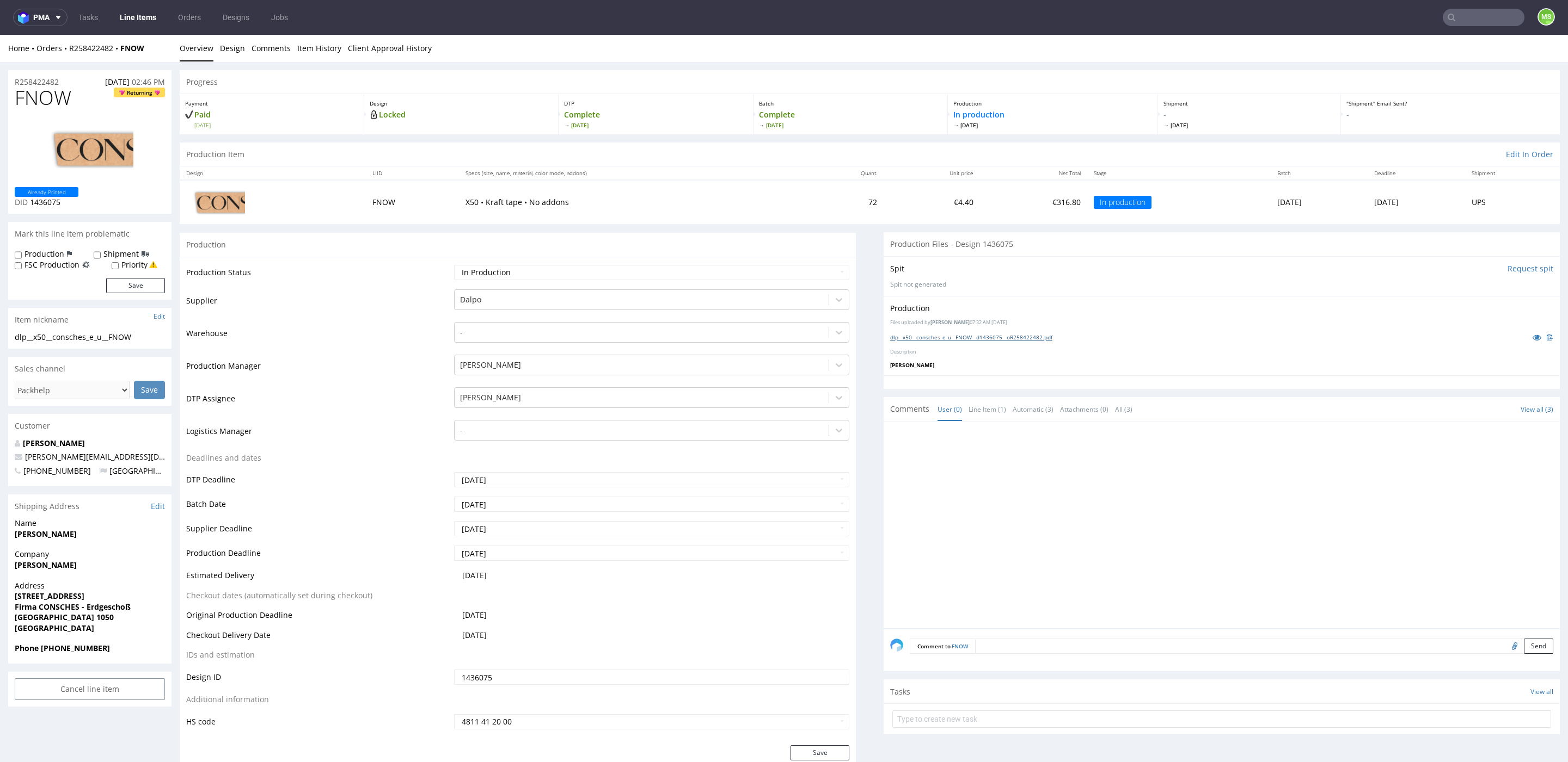
click at [946, 335] on link "dlp__x50__consches_e_u__FNOW__d1436075__oR258422482.pdf" at bounding box center [971, 337] width 162 height 7
click at [1467, 17] on input "text" at bounding box center [1483, 17] width 82 height 17
type input "qnxu"
click at [1375, 49] on div "__x50-6000-x-5-cm____ QNXU" at bounding box center [1398, 44] width 84 height 10
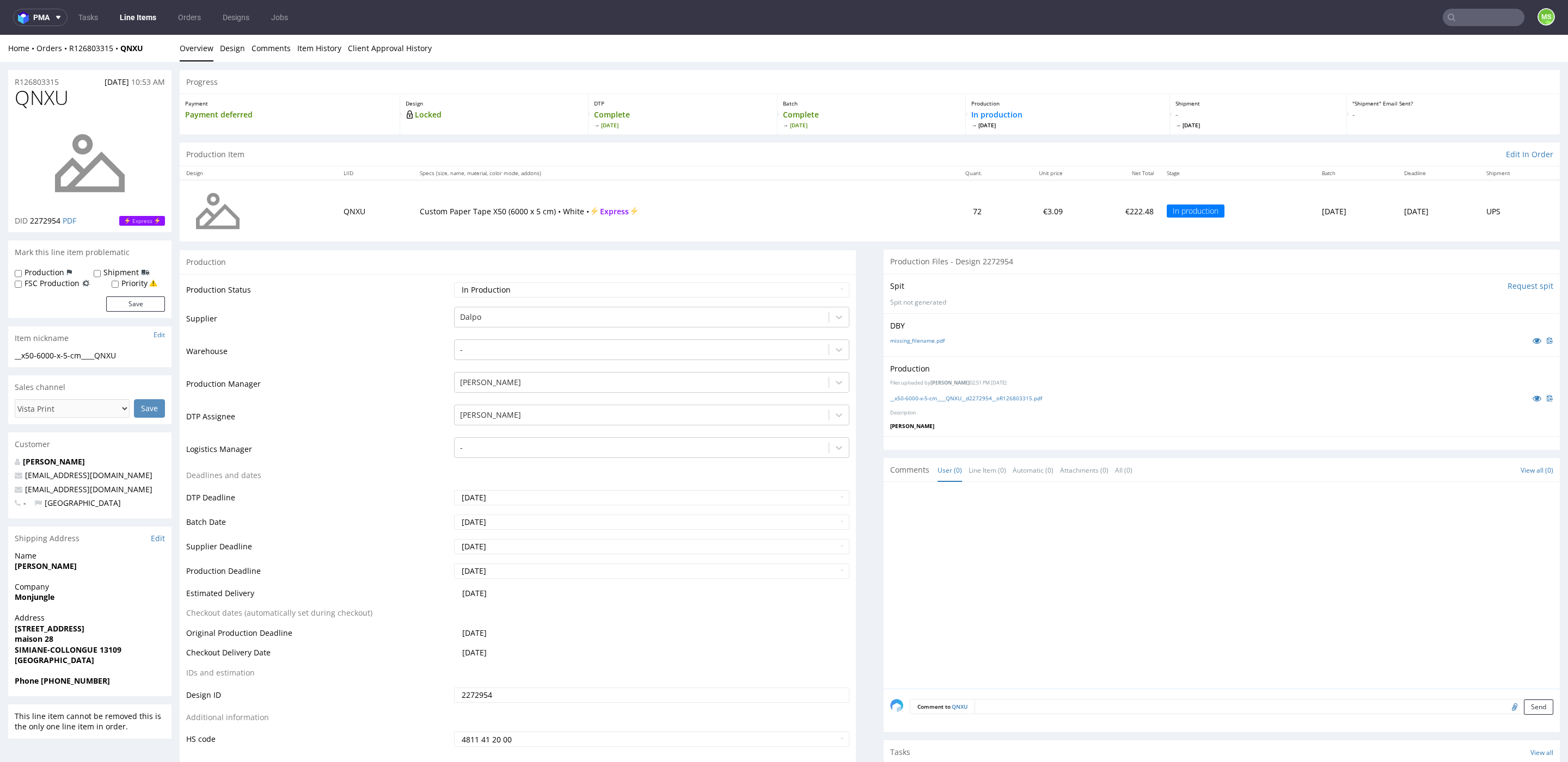
click at [1478, 21] on input "text" at bounding box center [1483, 17] width 82 height 17
type input "zeqj"
click at [1444, 47] on div "__x50-6000-x-5-cm____ ZEQJ" at bounding box center [1420, 44] width 156 height 10
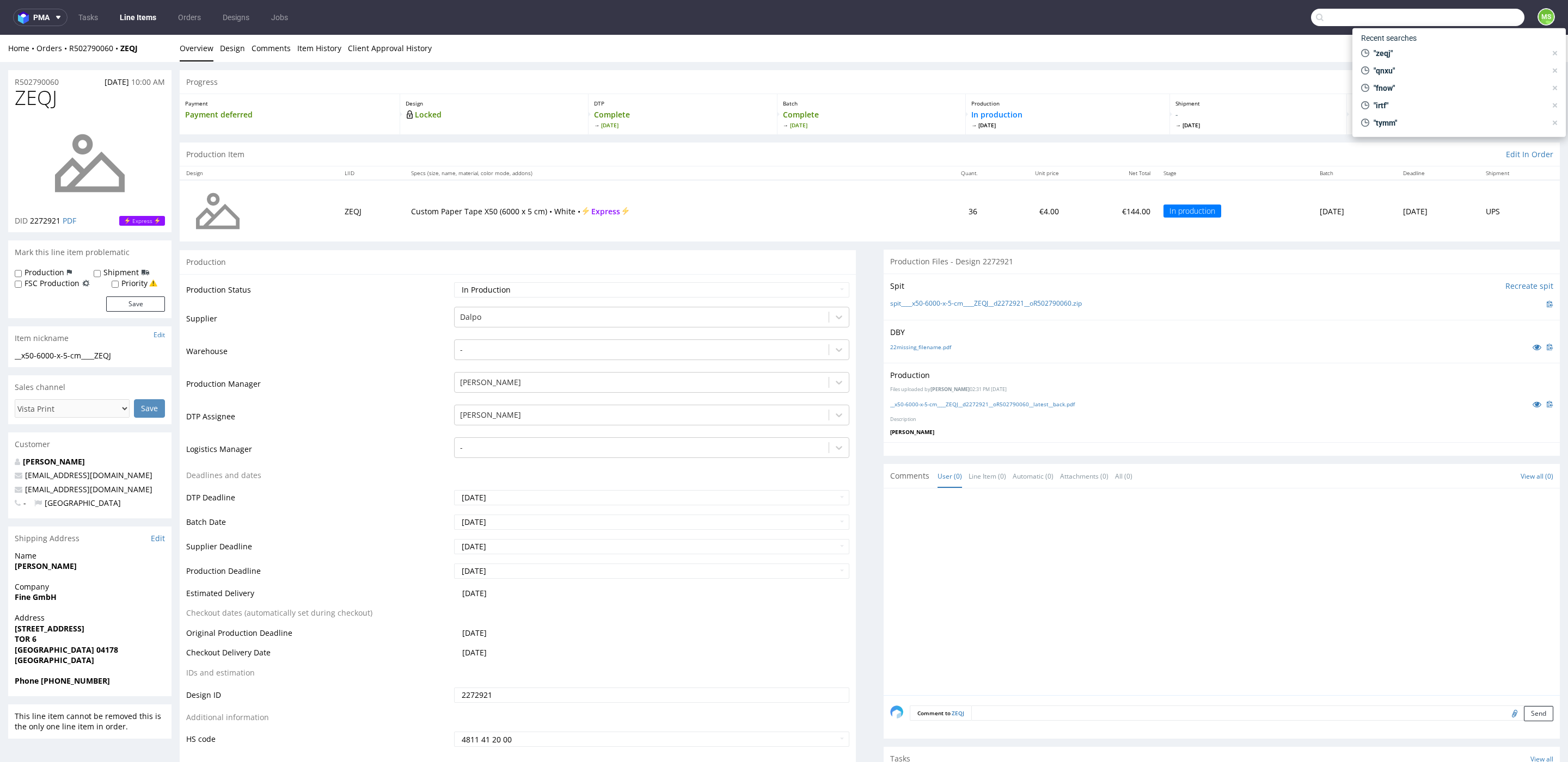
click at [1472, 21] on input "text" at bounding box center [1418, 17] width 214 height 17
type input "eyhq"
click at [1439, 62] on div "dlp__x50-6000-x-5-cm__hampshire_waugh__ EYHQ" at bounding box center [1427, 58] width 143 height 10
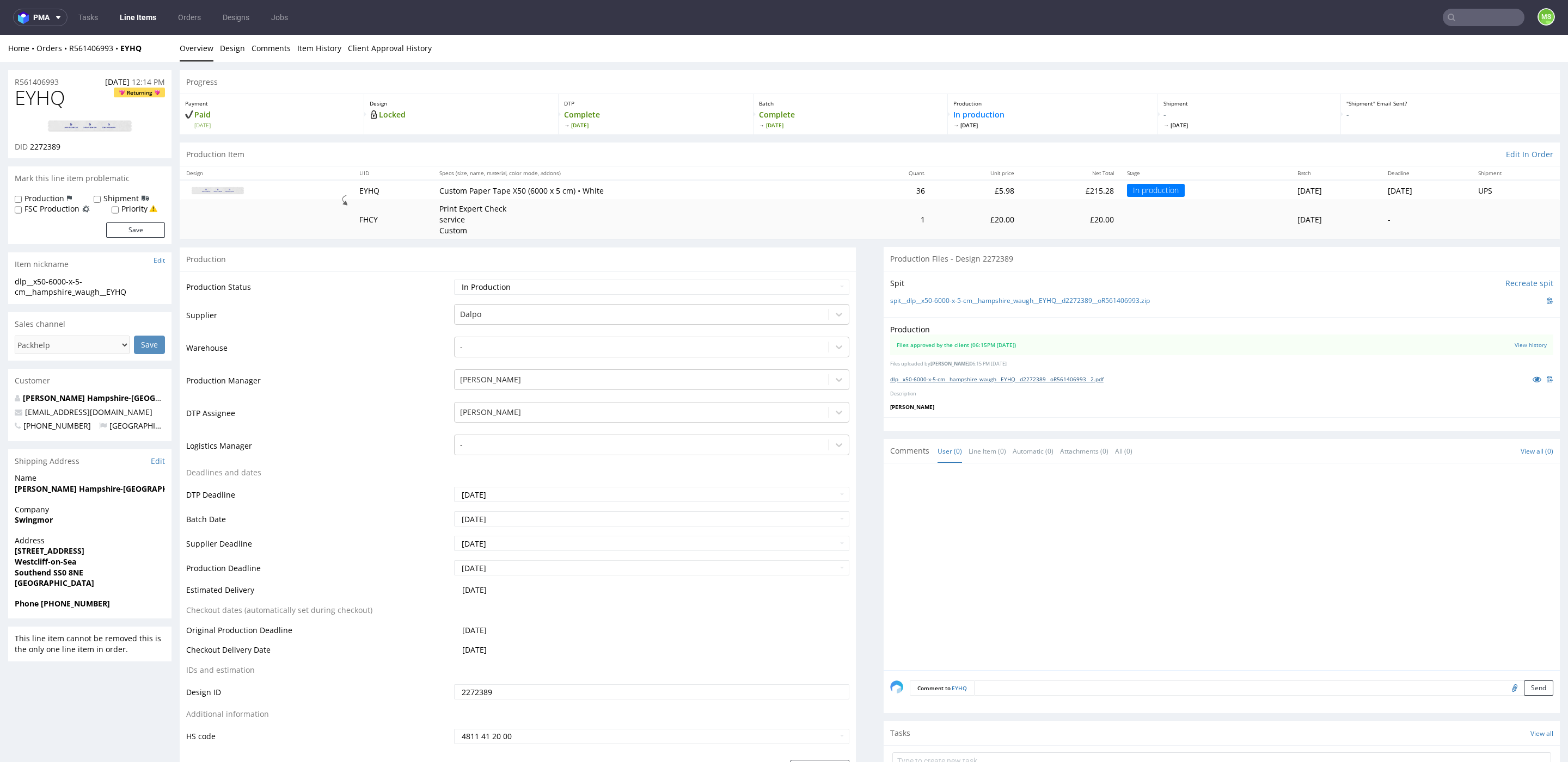
click at [1022, 377] on link "dlp__x50-6000-x-5-cm__hampshire_waugh__EYHQ__d2272389__oR561406993__2.pdf" at bounding box center [997, 379] width 214 height 7
click at [1469, 23] on input "text" at bounding box center [1418, 17] width 214 height 17
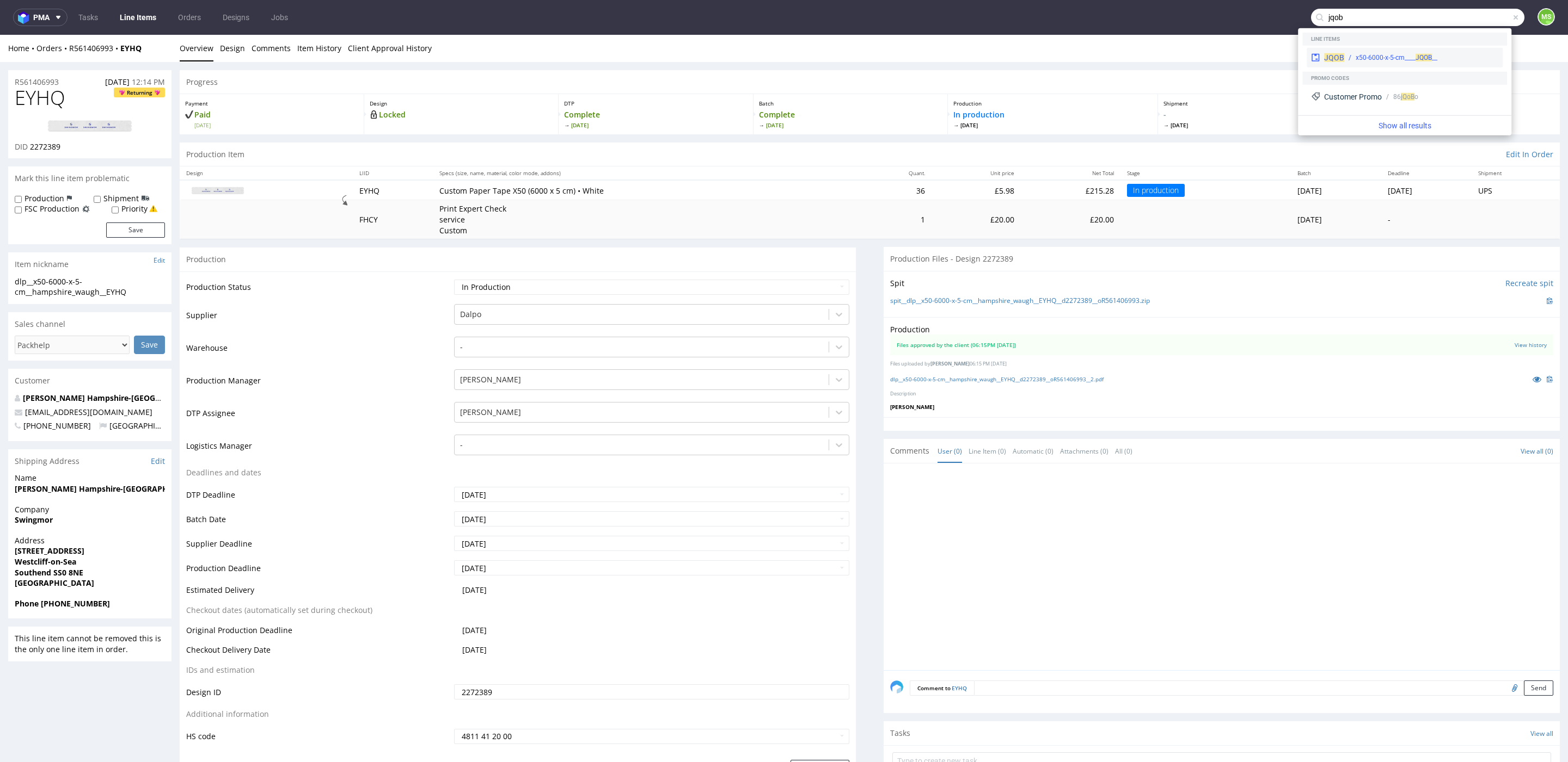
type input "jqob"
click at [1348, 56] on div "__x50-6000-x-5-cm____ JQOB" at bounding box center [1421, 58] width 154 height 10
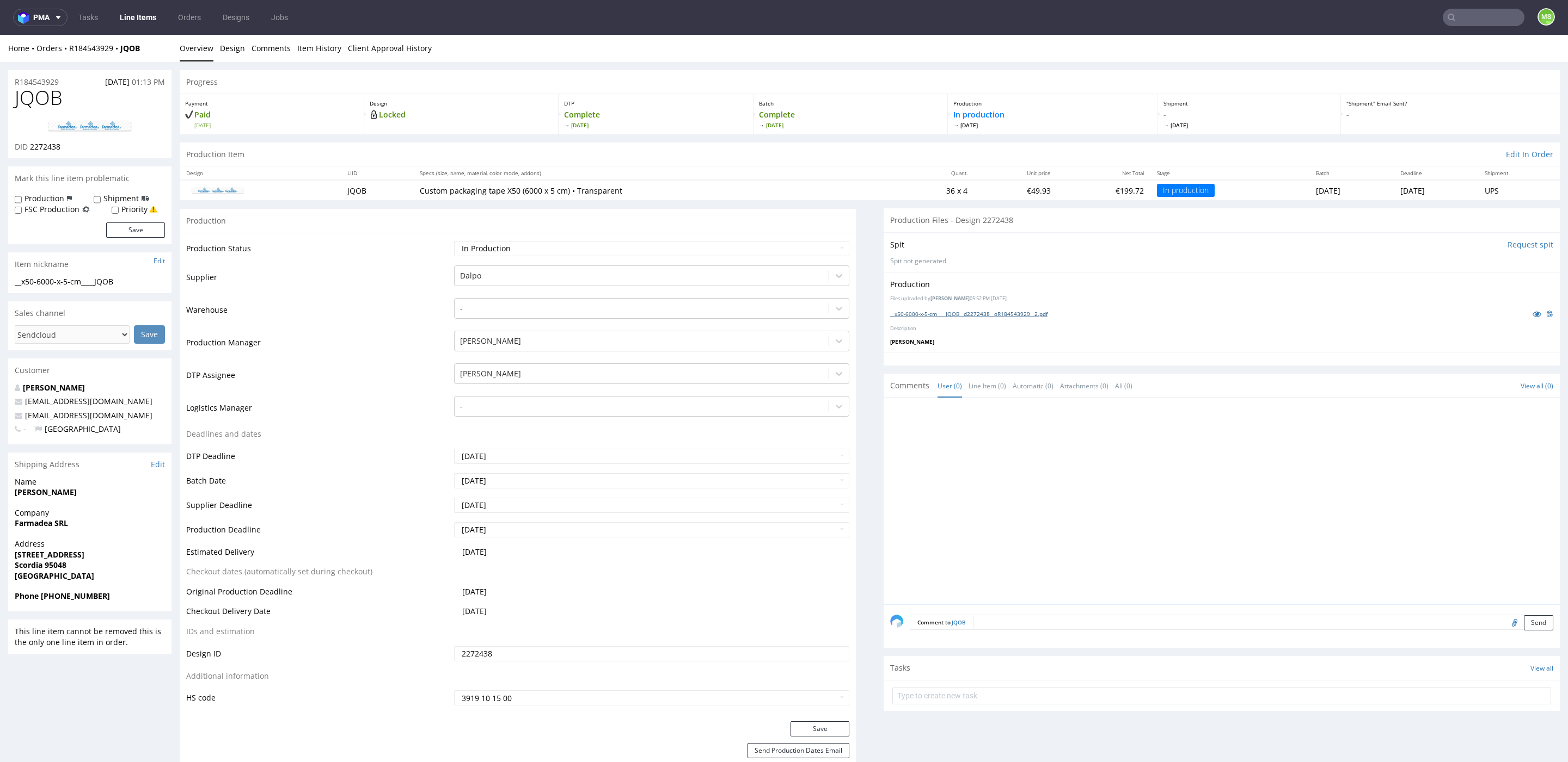
click at [976, 314] on link "__x50-6000-x-5-cm____JQOB__d2272438__oR184543929__2.pdf" at bounding box center [968, 314] width 157 height 7
click at [1479, 26] on input "text" at bounding box center [1483, 17] width 82 height 17
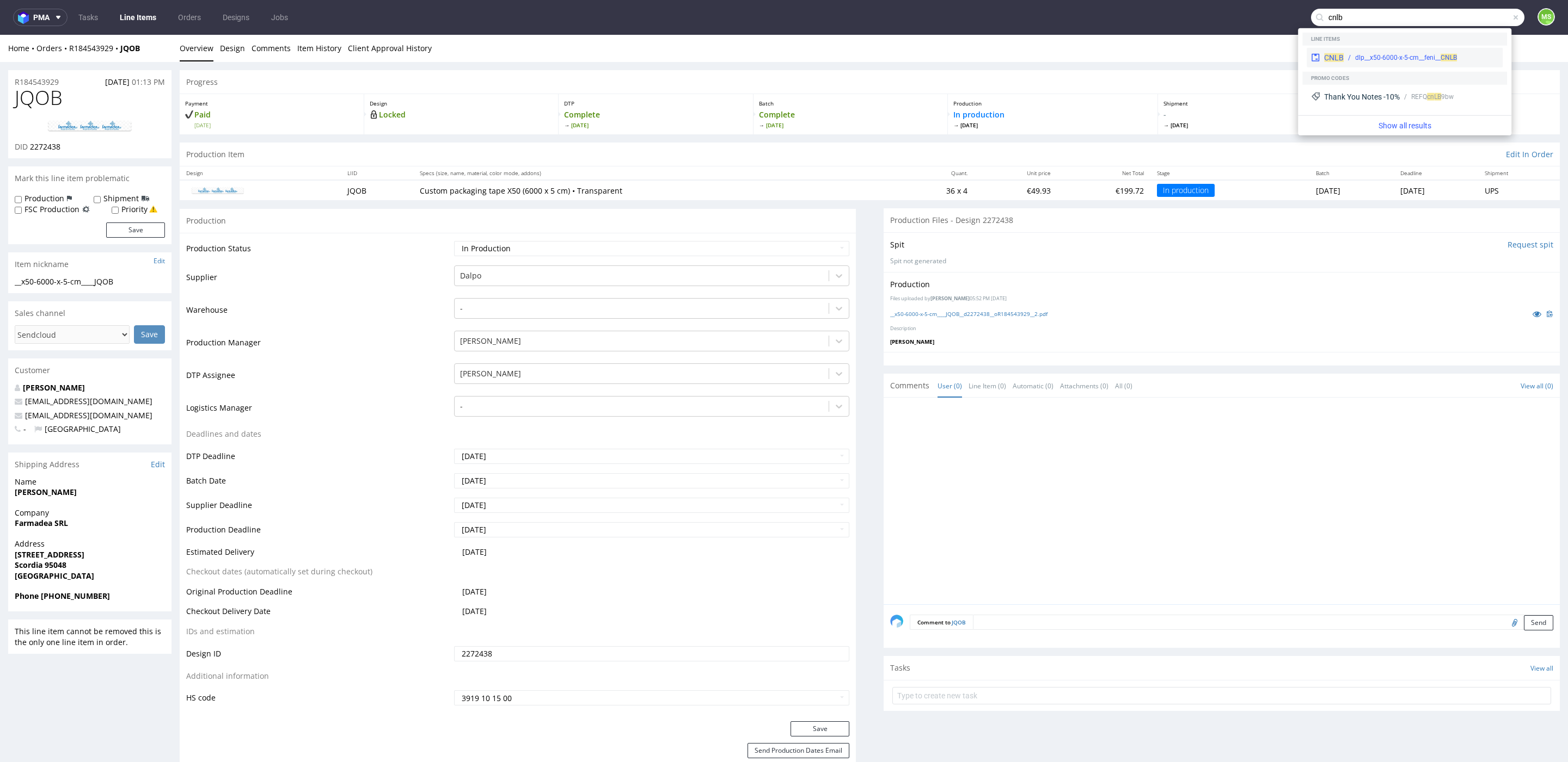
type input "cnlb"
click at [1451, 54] on span "CNLB" at bounding box center [1449, 57] width 17 height 7
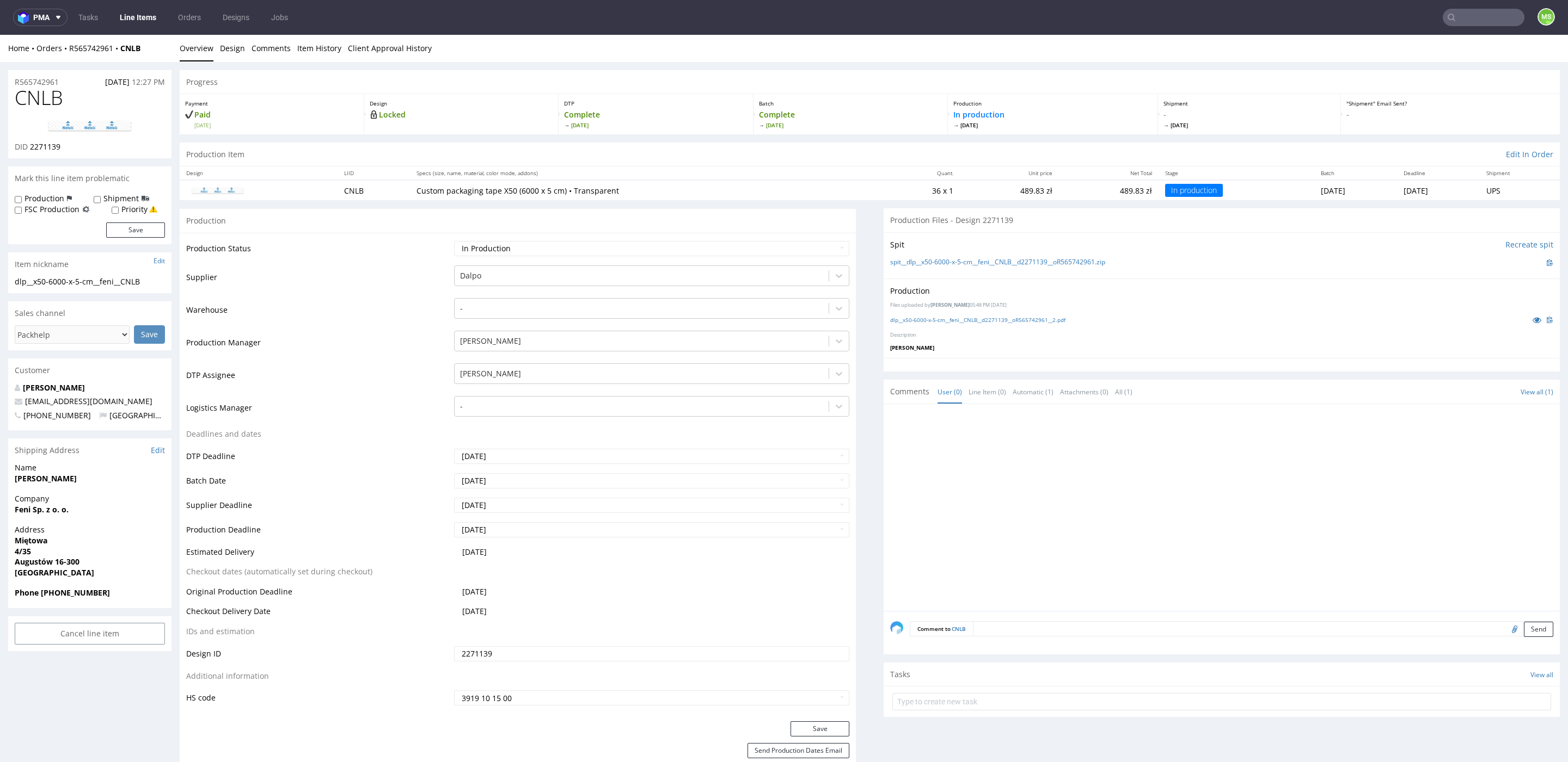
click at [1038, 324] on div "dlp__x50-6000-x-5-cm__feni__CNLB__d2271139__oR565742961__2.pdf" at bounding box center [1221, 320] width 663 height 12
click at [1041, 320] on link "dlp__x50-6000-x-5-cm__feni__CNLB__d2271139__oR565742961__2.pdf" at bounding box center [977, 320] width 175 height 7
click at [1466, 21] on input "text" at bounding box center [1418, 17] width 214 height 17
type input "gyqf"
click at [1425, 42] on div "dlp__x50-6000-x-5-cm__vivinum_wine_snc__ GYQF" at bounding box center [1427, 44] width 143 height 10
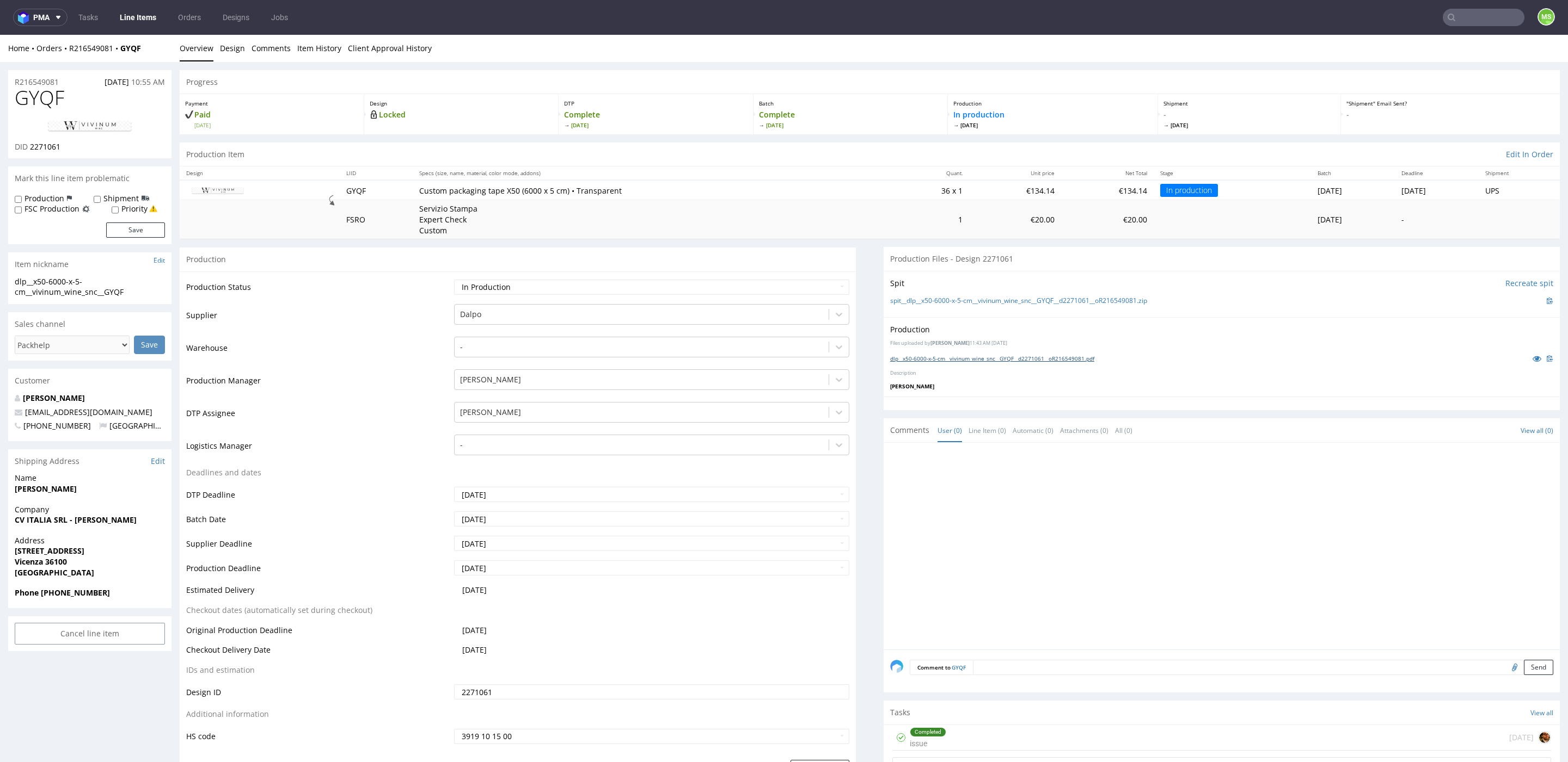
click at [1063, 357] on link "dlp__x50-6000-x-5-cm__vivinum_wine_snc__GYQF__d2271061__oR216549081.pdf" at bounding box center [992, 358] width 204 height 7
click at [1475, 20] on input "text" at bounding box center [1418, 17] width 214 height 17
type input "kofs"
click at [1358, 58] on div "KOFS __x50-6000-x-5-cm____ KOFS" at bounding box center [1404, 45] width 204 height 26
click at [1362, 47] on div "__x50-6000-x-5-cm____ KOFS" at bounding box center [1395, 44] width 82 height 10
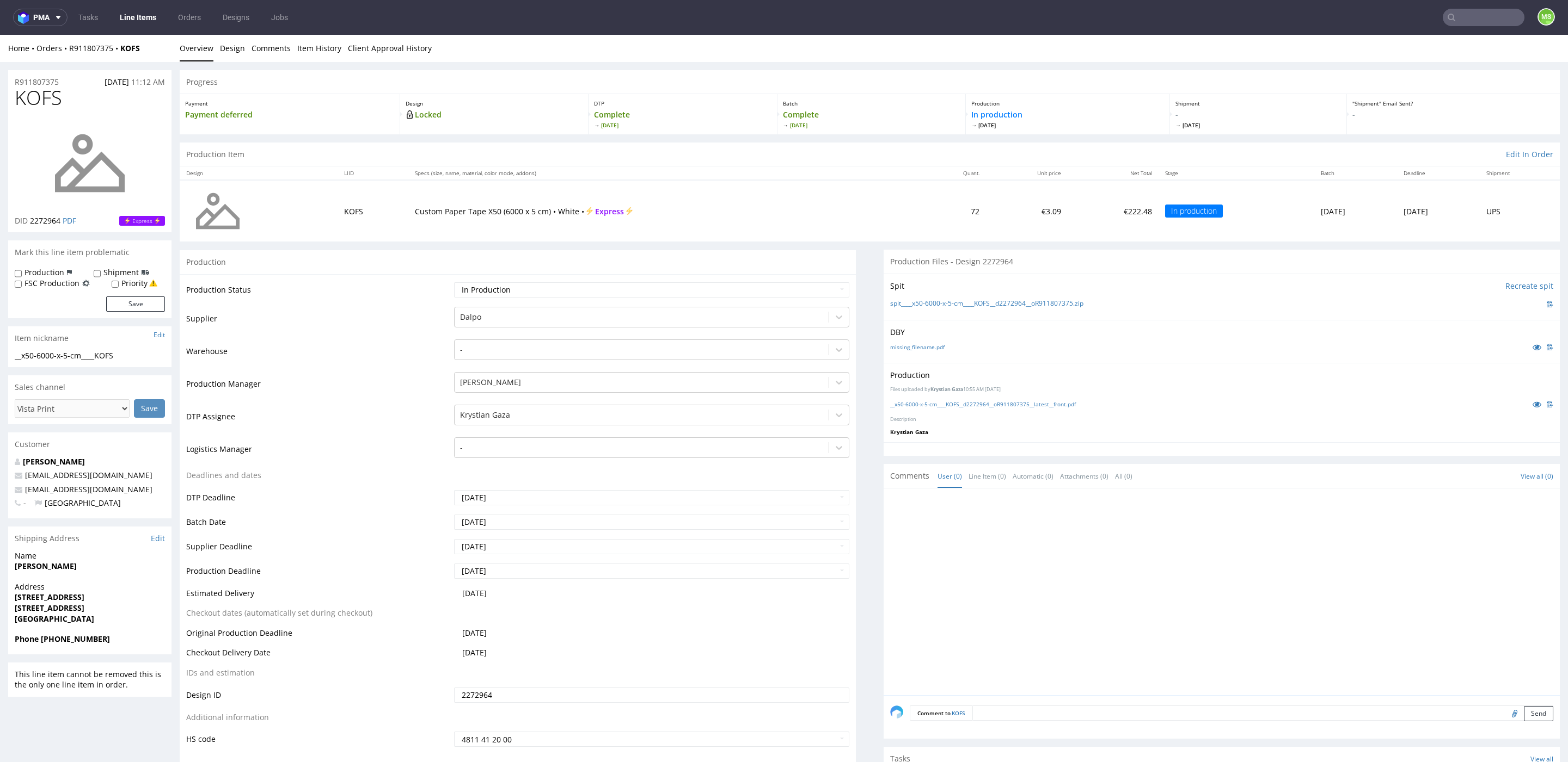
click at [1480, 20] on input "text" at bounding box center [1483, 17] width 82 height 17
type input "qnxu"
click at [1441, 45] on div "__x50-6000-x-5-cm____ QNXU" at bounding box center [1421, 44] width 153 height 10
click at [1483, 17] on input "text" at bounding box center [1483, 17] width 82 height 17
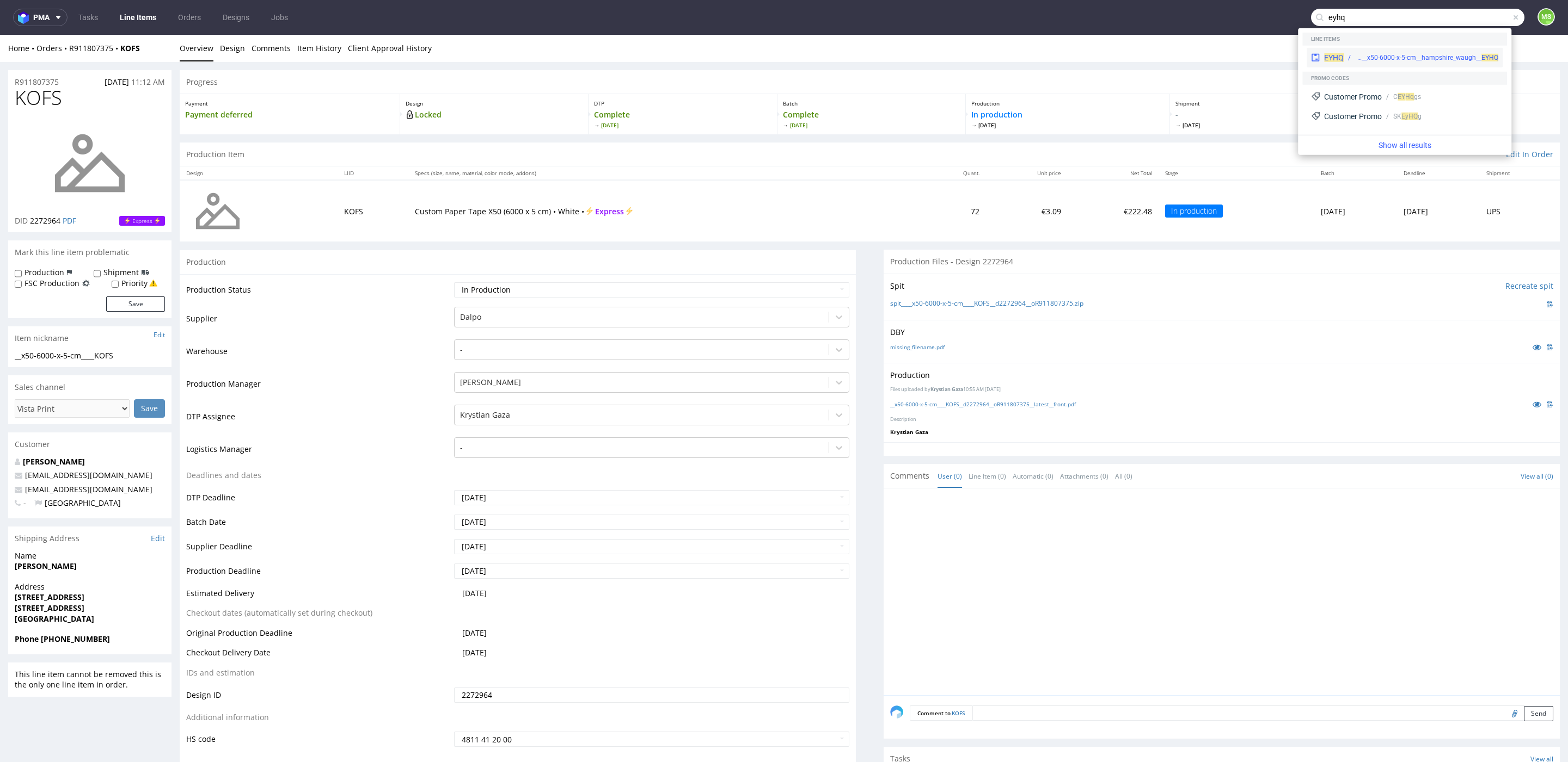
type input "eyhq"
click at [1425, 53] on div "dlp__x50-6000-x-5-cm__hampshire_waugh__ EYHQ" at bounding box center [1427, 58] width 143 height 10
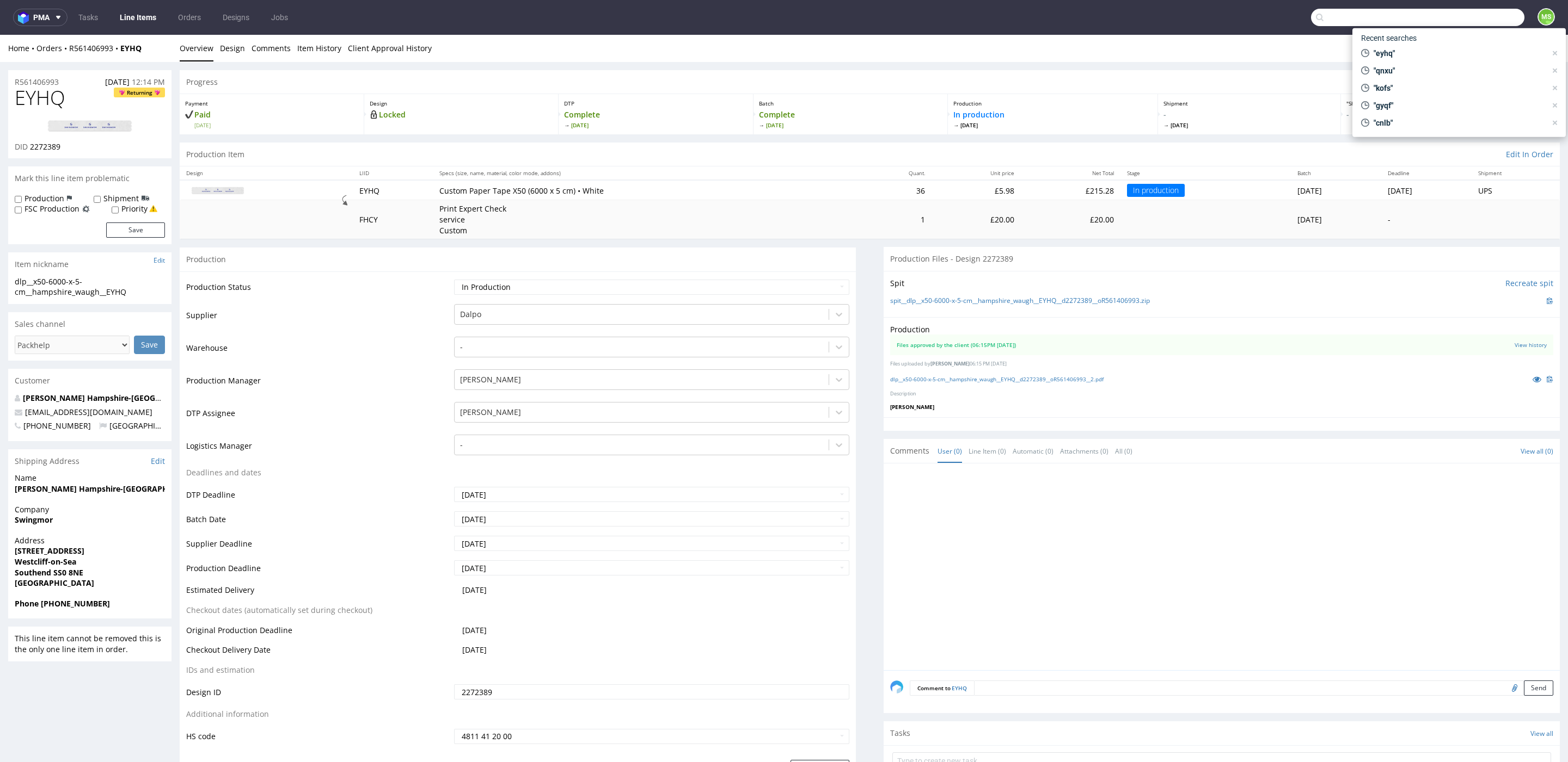
click at [1469, 20] on input "text" at bounding box center [1418, 17] width 214 height 17
type input "zeqj"
click at [1445, 44] on div "__x50-6000-x-5-cm____ ZEQJ" at bounding box center [1420, 44] width 156 height 10
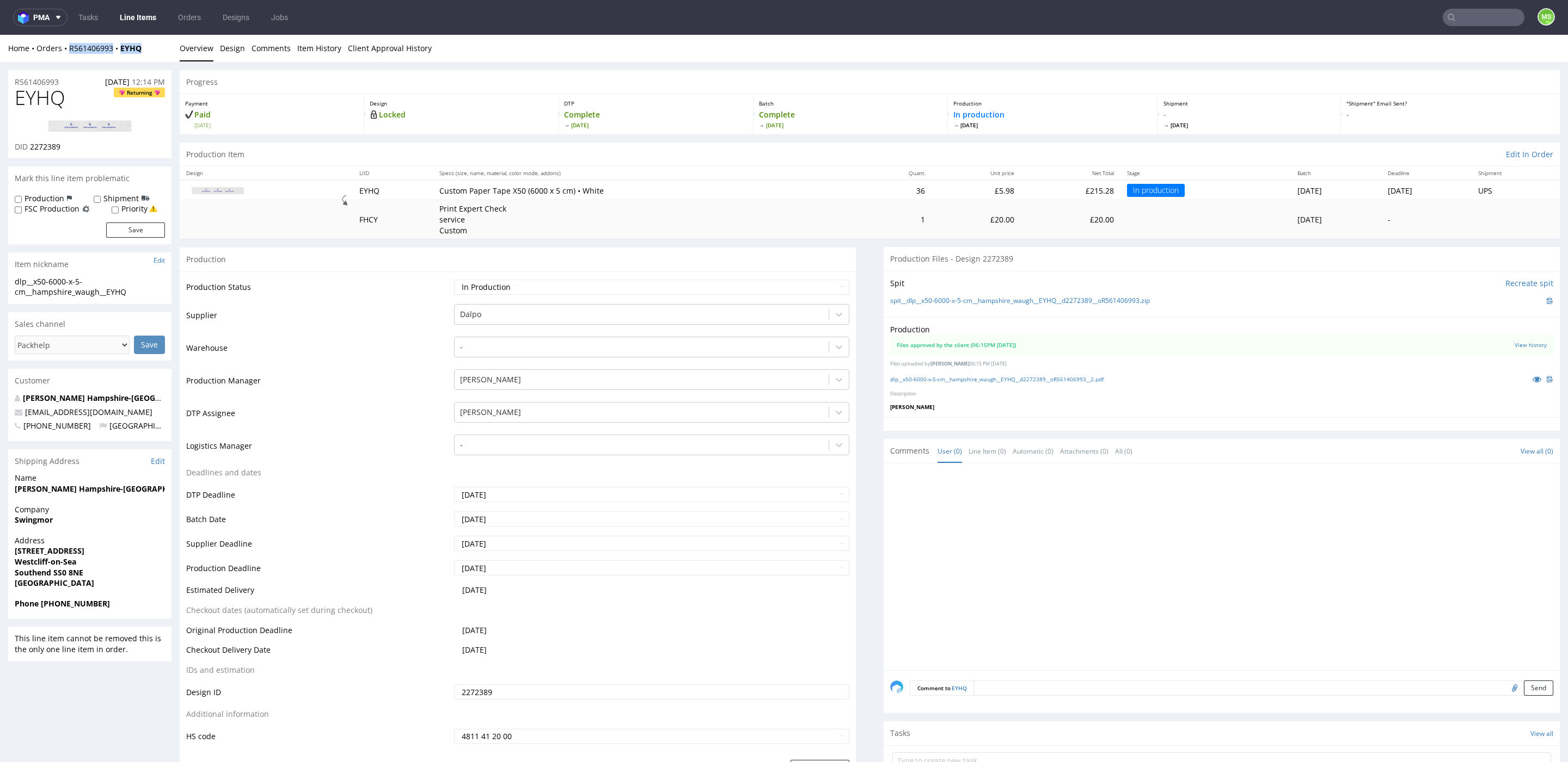
drag, startPoint x: 120, startPoint y: 48, endPoint x: 132, endPoint y: 77, distance: 31.4
click at [71, 50] on div "Home Orders R561406993 EYHQ" at bounding box center [90, 48] width 163 height 11
copy div "561406993 EYHQ"
drag, startPoint x: 159, startPoint y: 49, endPoint x: 68, endPoint y: 50, distance: 91.0
click at [68, 50] on div "Home Orders R561406993 EYHQ" at bounding box center [90, 48] width 163 height 11
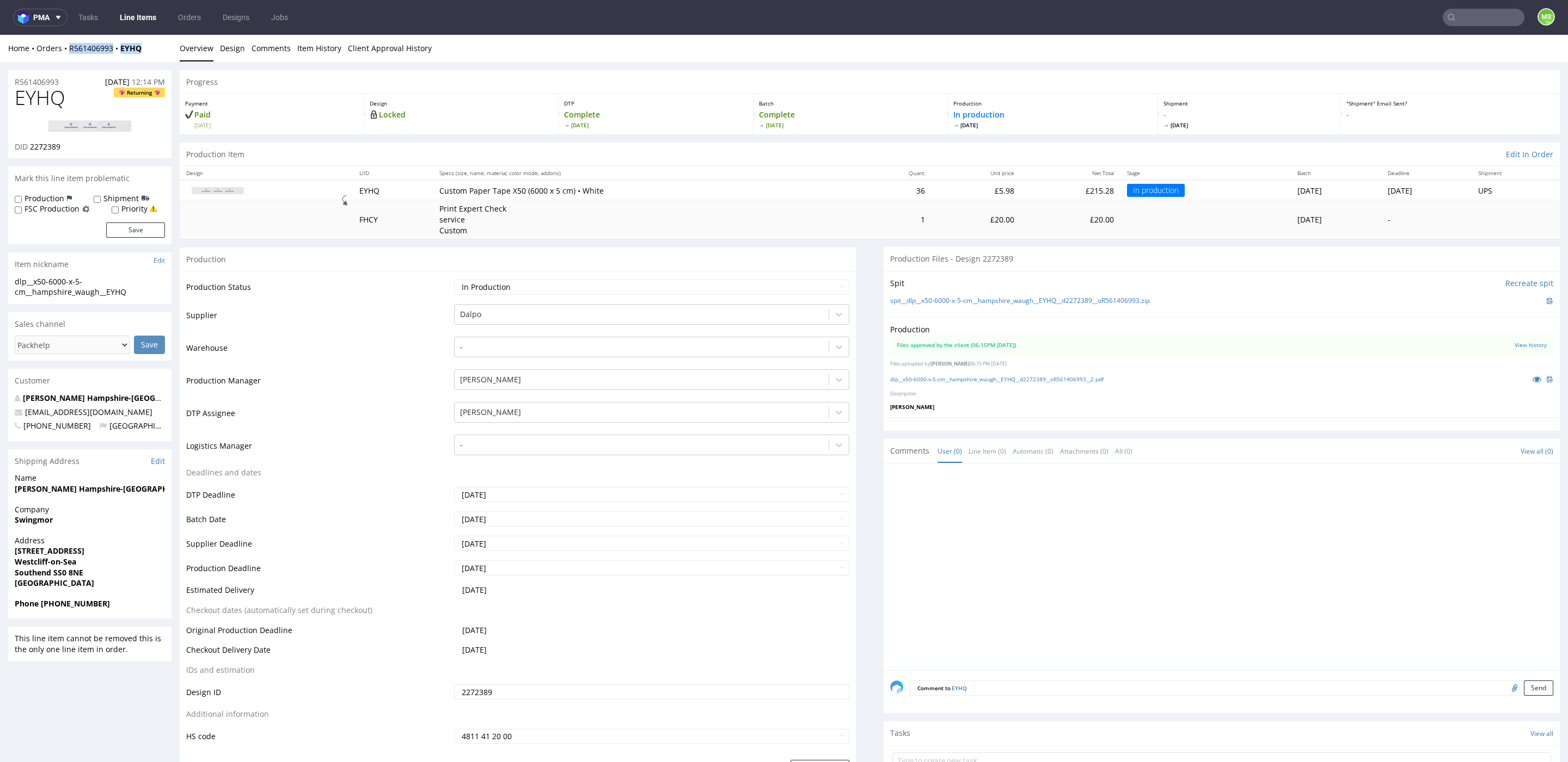
copy div "R561406993 EYHQ"
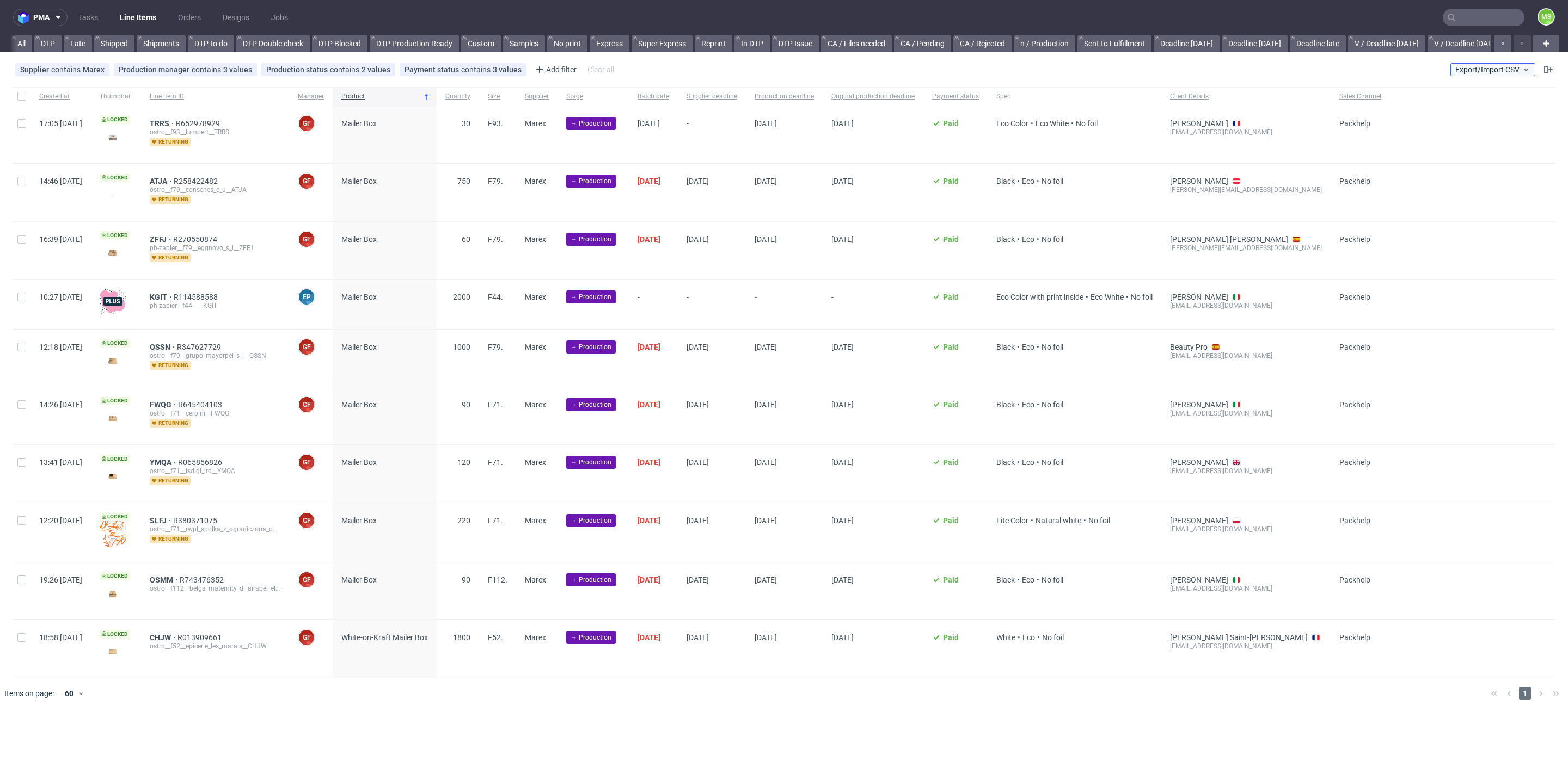
scroll to position [0, 1476]
click at [1468, 71] on span "Export/Import CSV" at bounding box center [1492, 69] width 75 height 9
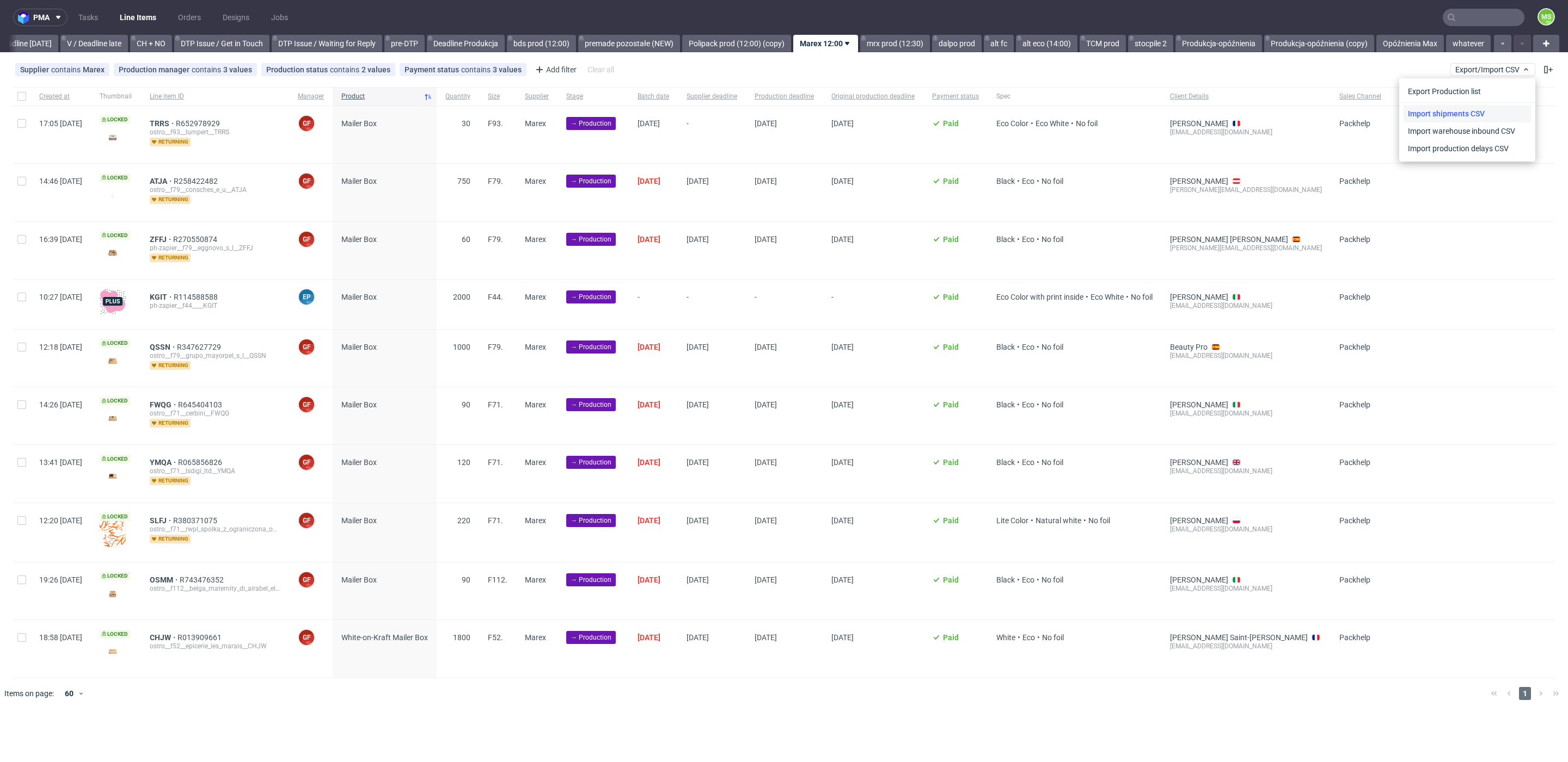
click at [1486, 107] on link "Import shipments CSV" at bounding box center [1467, 113] width 127 height 17
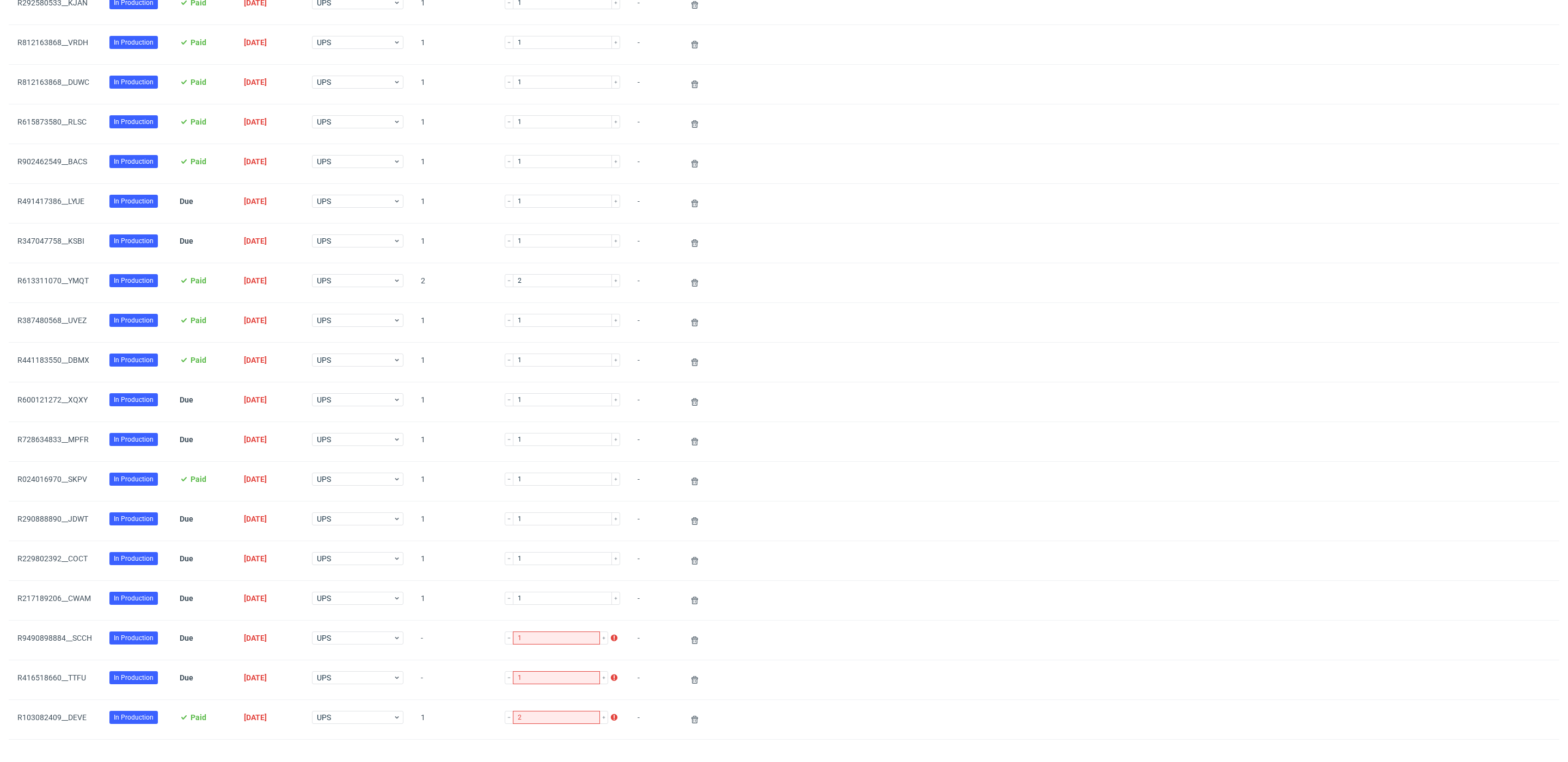
scroll to position [526, 0]
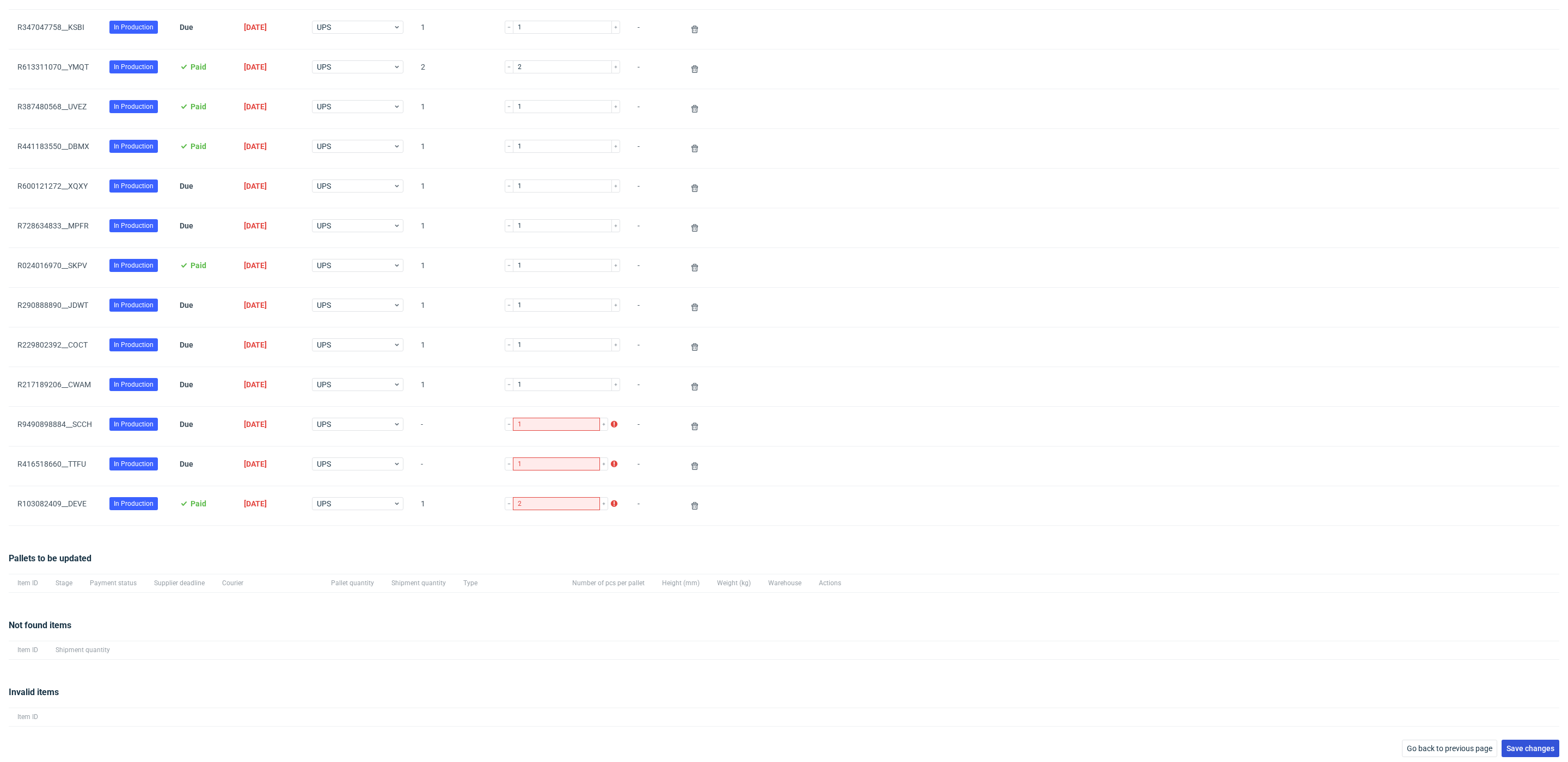
click at [1524, 745] on span "Save changes" at bounding box center [1530, 748] width 48 height 7
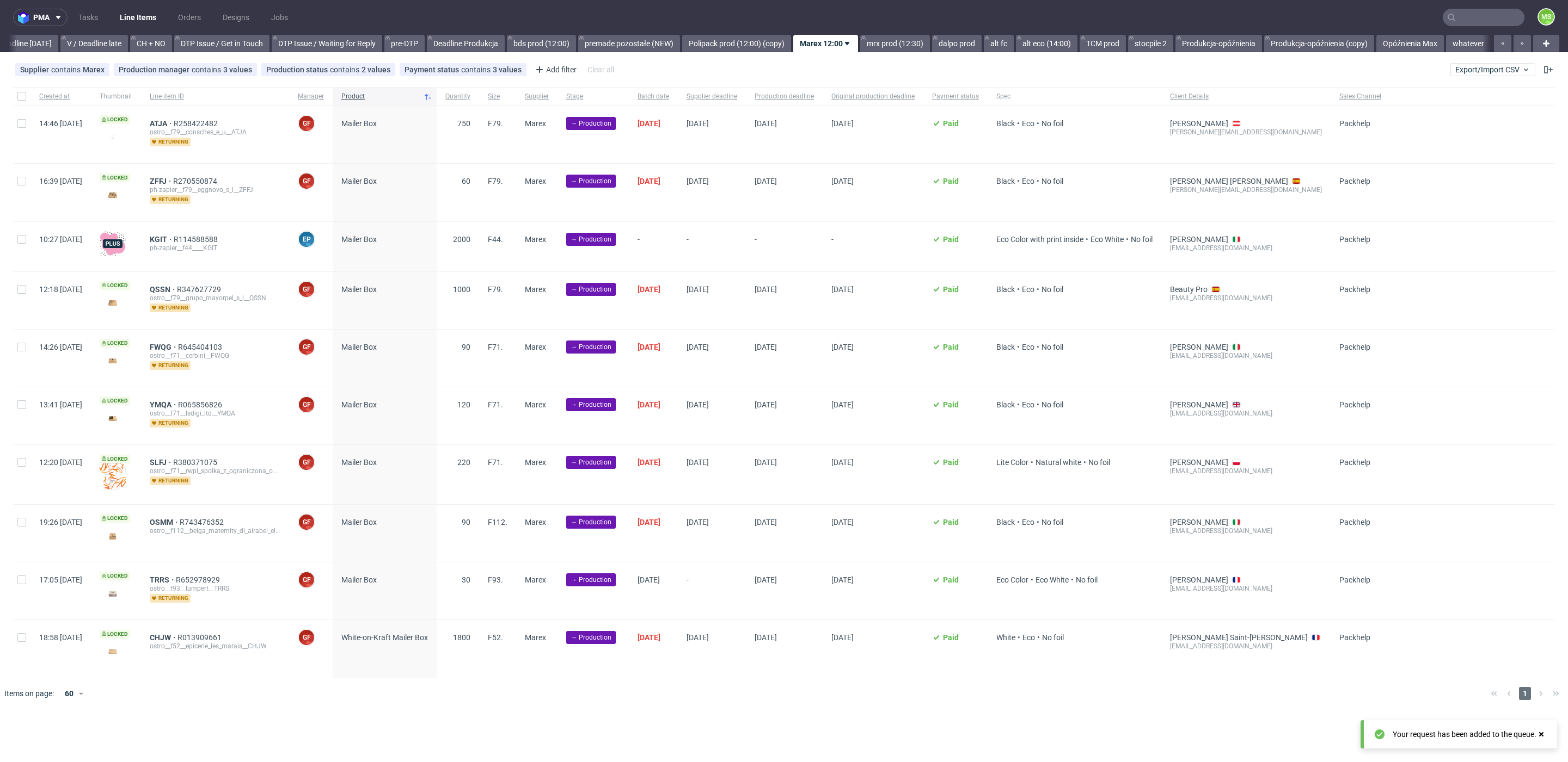
scroll to position [0, 1476]
click at [1407, 47] on link "Opóźnienia Max" at bounding box center [1410, 44] width 68 height 17
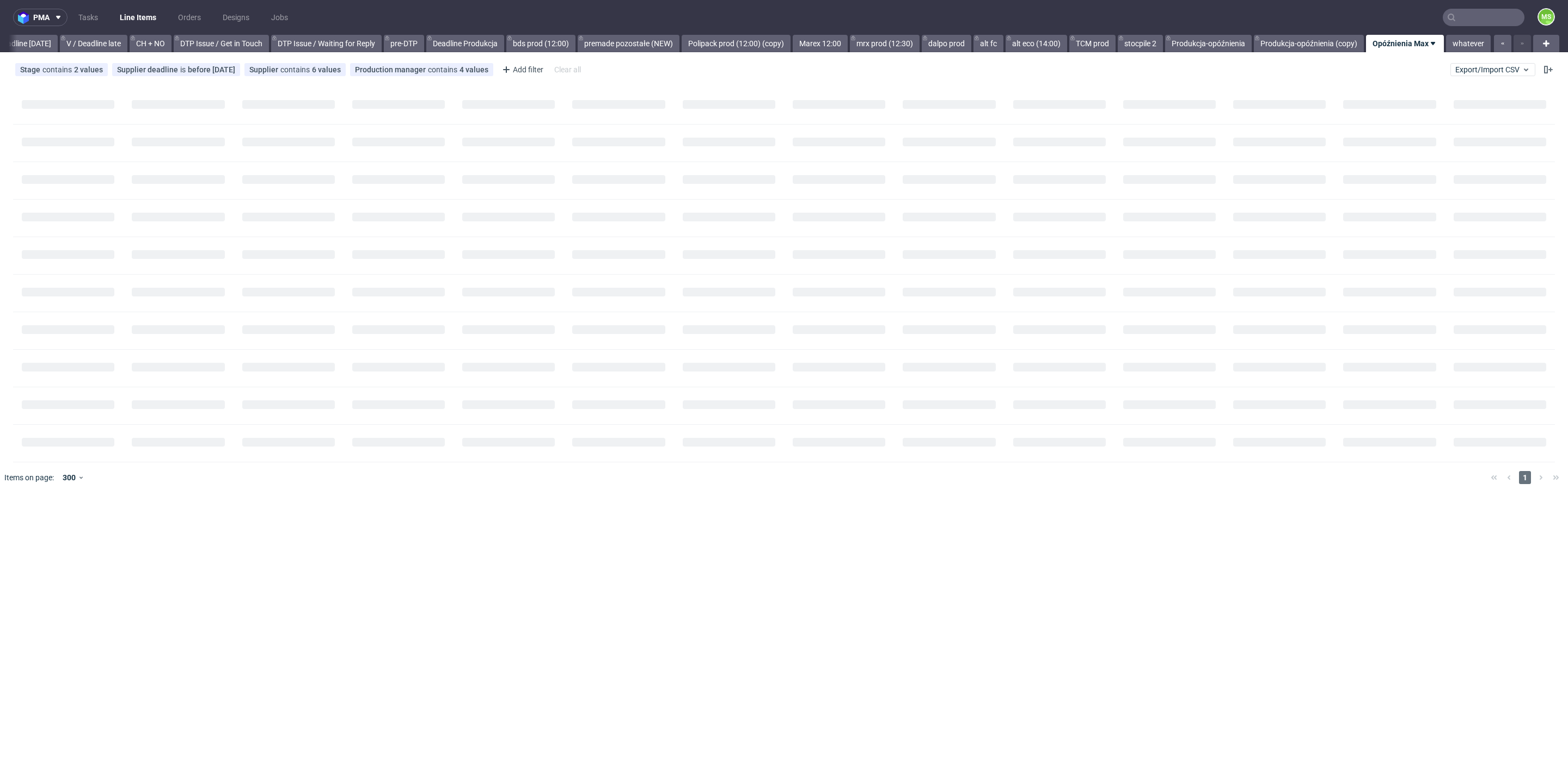
scroll to position [0, 1476]
